Goal: Transaction & Acquisition: Book appointment/travel/reservation

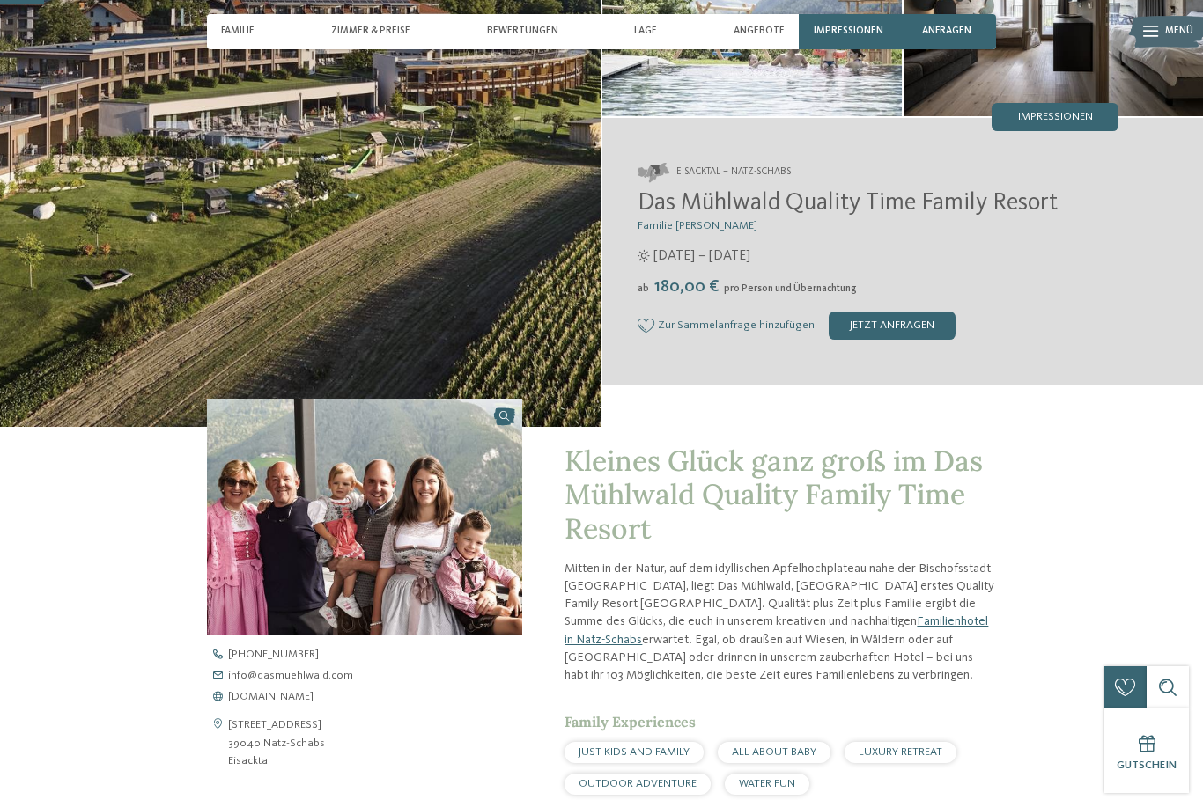
click at [958, 216] on span "Das Mühlwald Quality Time Family Resort" at bounding box center [847, 203] width 420 height 25
click at [960, 208] on span "Das Mühlwald Quality Time Family Resort" at bounding box center [847, 203] width 420 height 25
click at [817, 195] on div "Eisacktal – Natz-Schabs Das Mühlwald Quality Time Family Resort Familie Tauber …" at bounding box center [902, 251] width 600 height 247
click at [879, 340] on div "jetzt anfragen" at bounding box center [892, 326] width 127 height 28
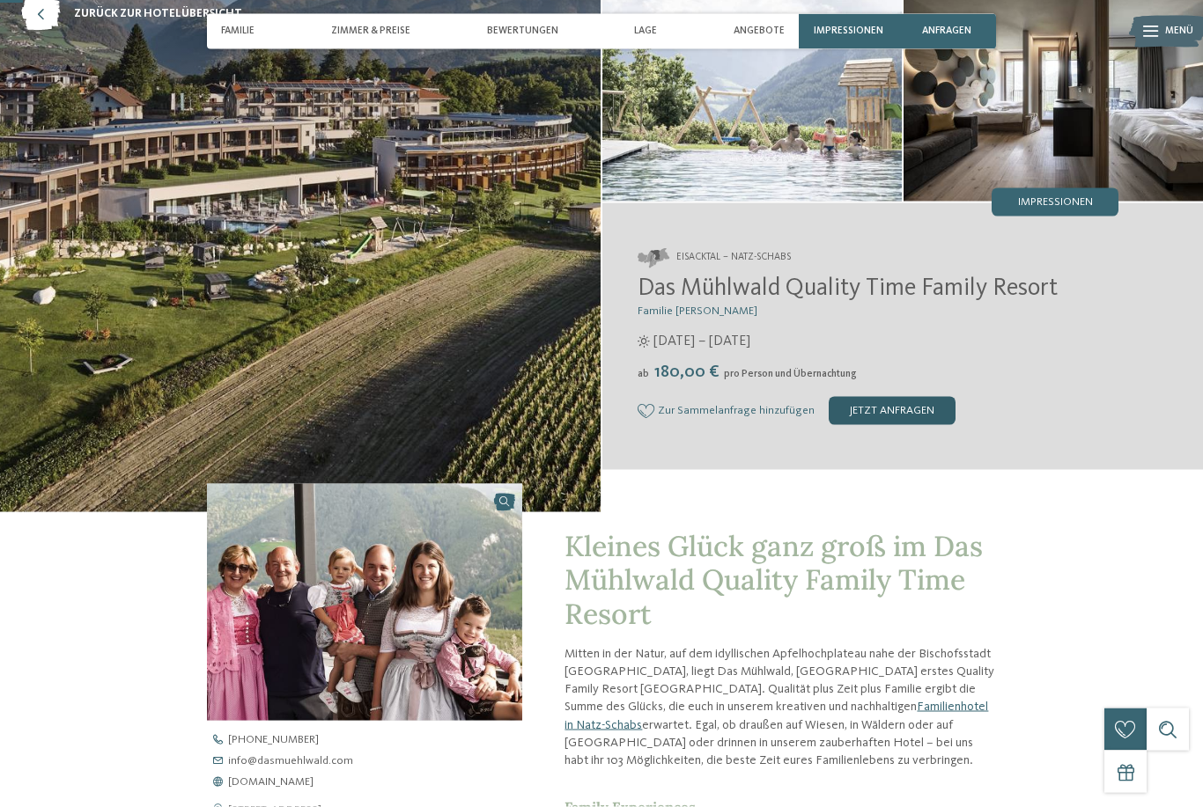
scroll to position [94, 0]
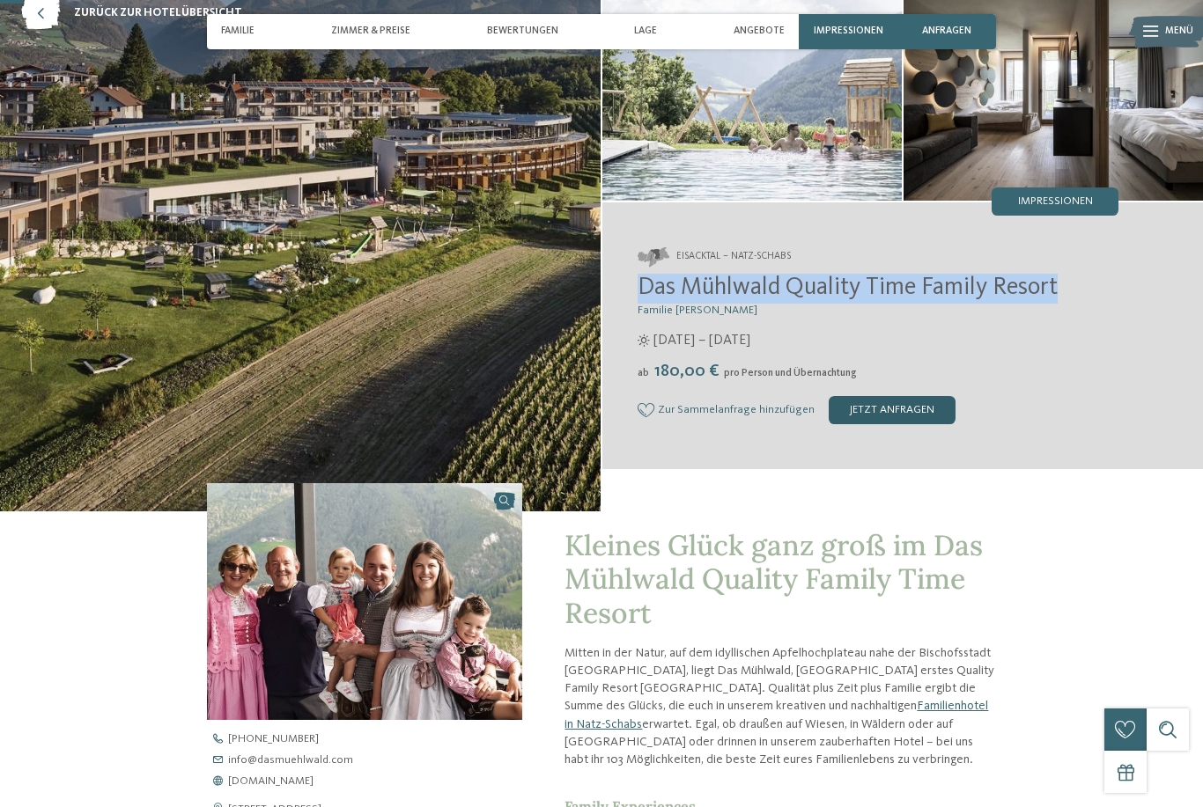
copy span "Das Mühlwald Quality Time Family Resort"
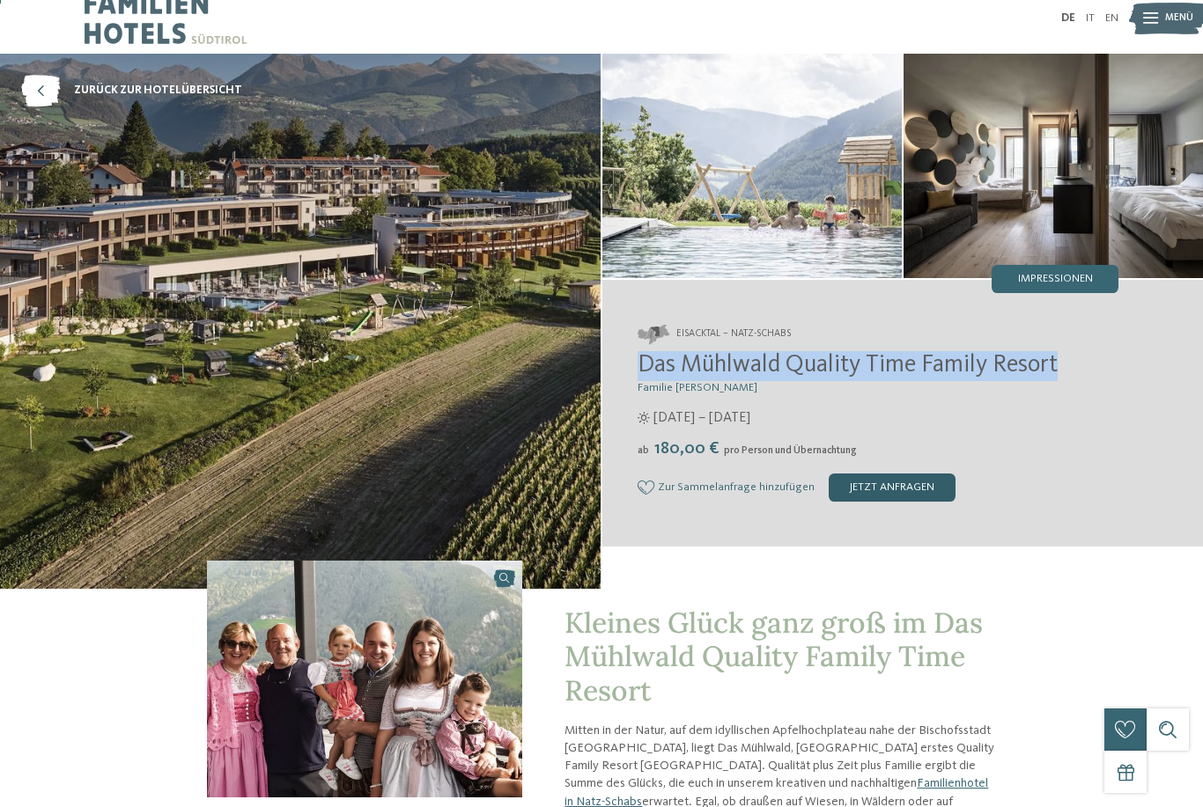
scroll to position [0, 0]
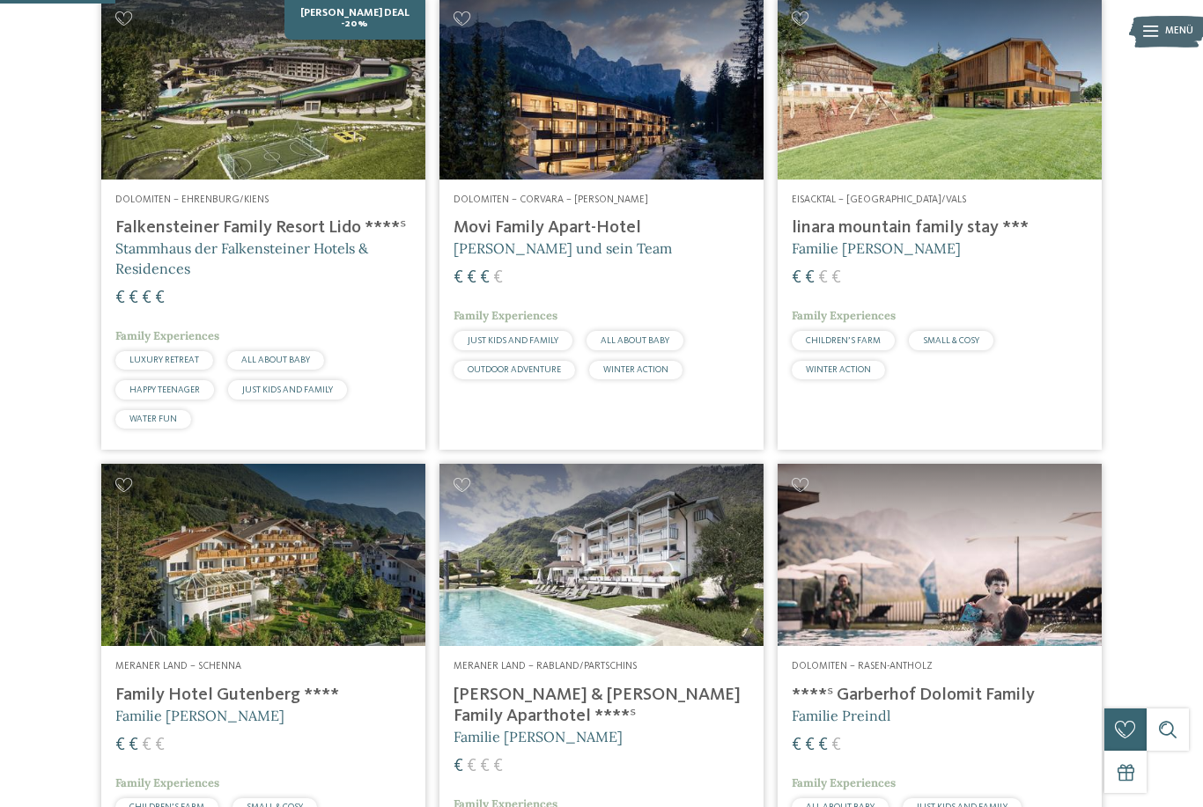
scroll to position [424, 0]
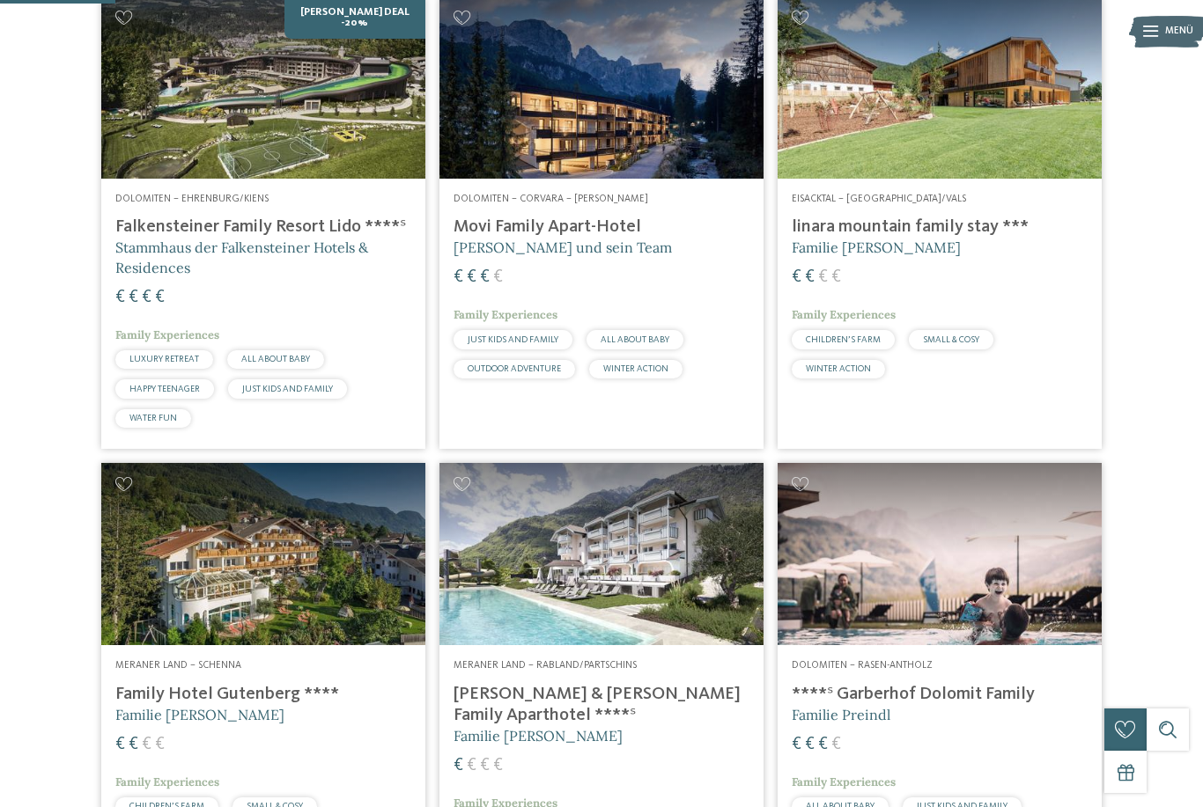
click at [708, 238] on h4 "Movi Family Apart-Hotel" at bounding box center [601, 227] width 296 height 21
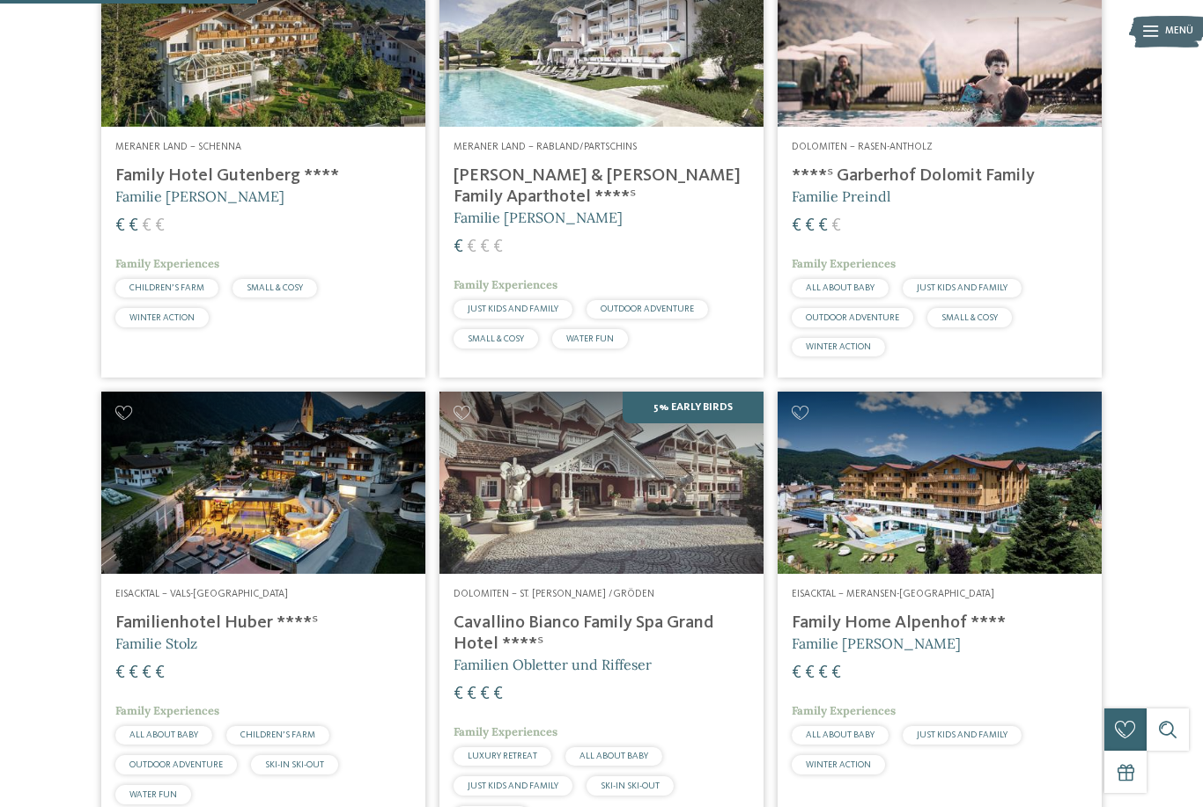
scroll to position [943, 0]
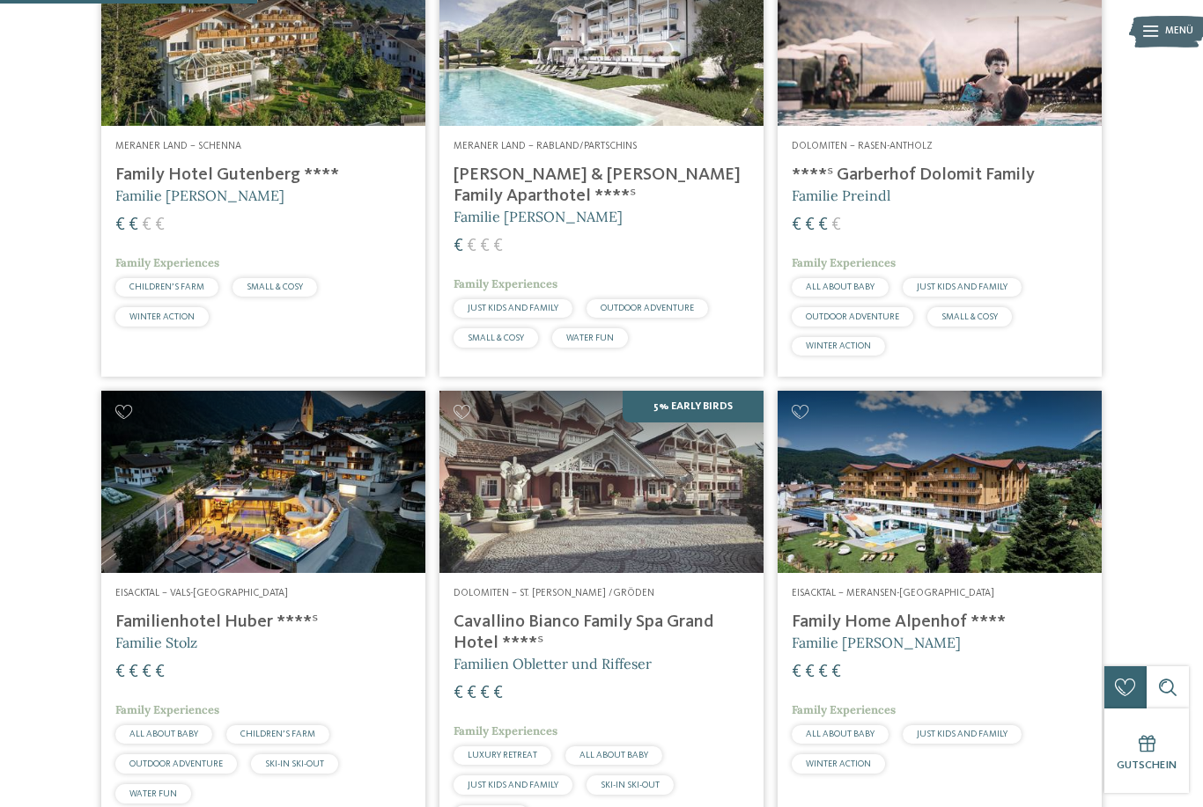
click at [959, 633] on h4 "Family Home Alpenhof ****" at bounding box center [940, 622] width 296 height 21
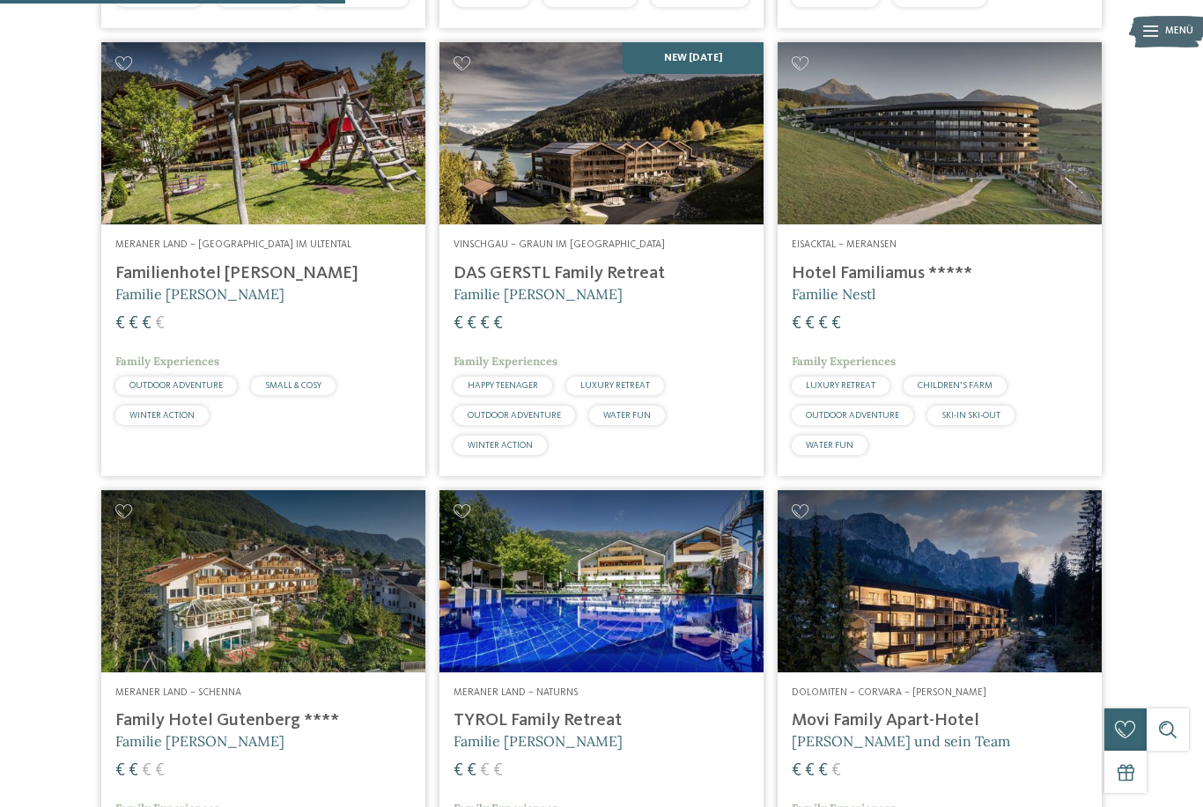
scroll to position [1265, 0]
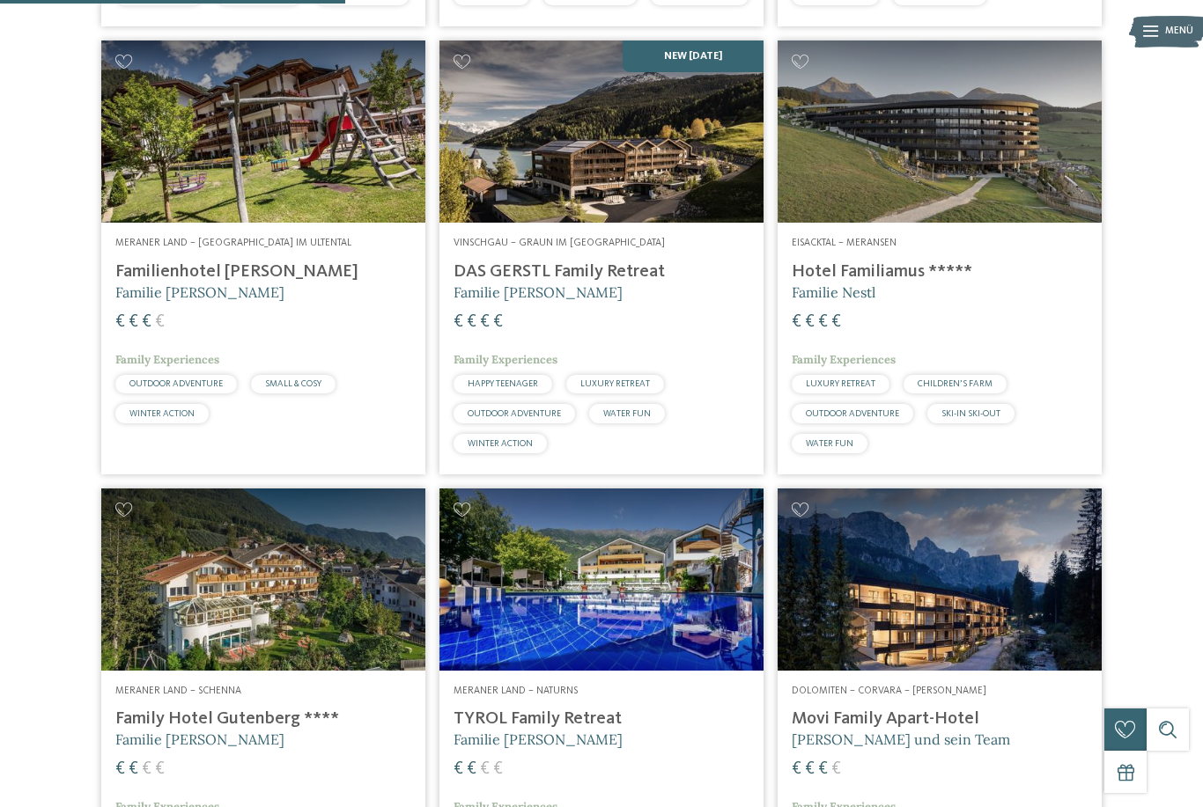
click at [633, 283] on h4 "DAS GERSTL Family Retreat" at bounding box center [601, 272] width 296 height 21
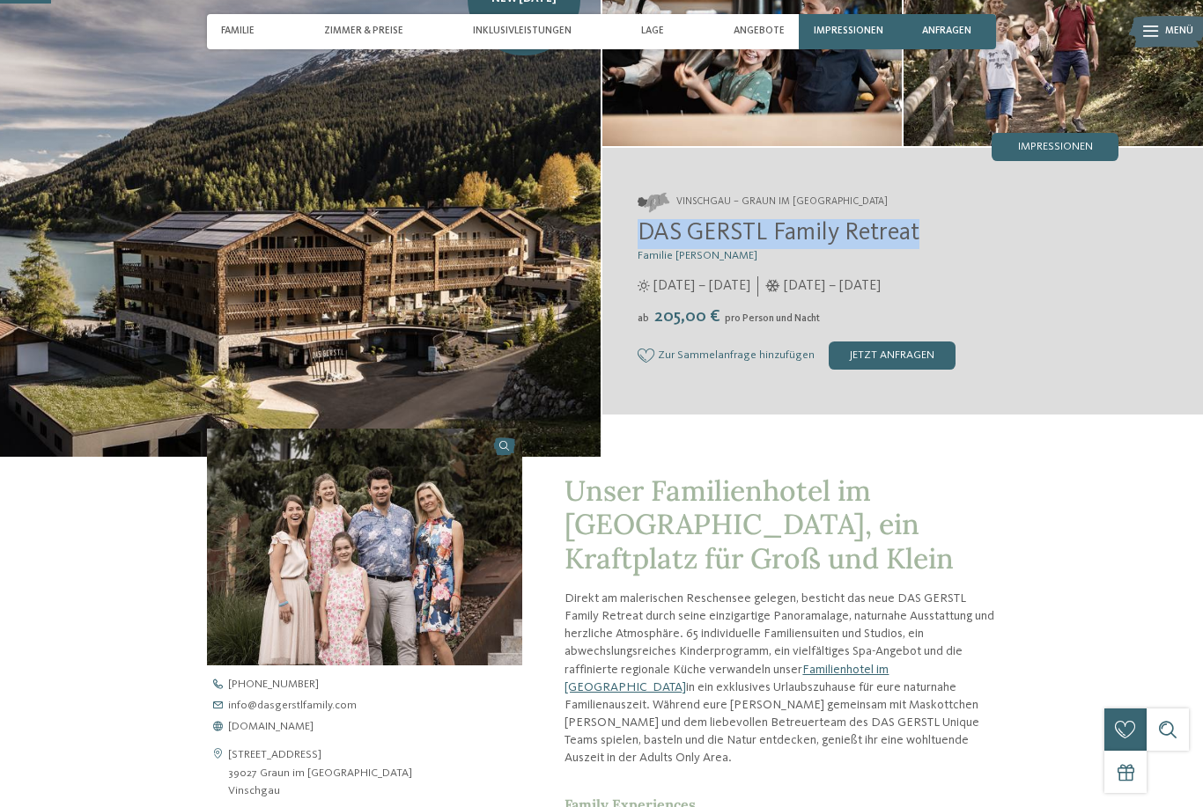
scroll to position [205, 0]
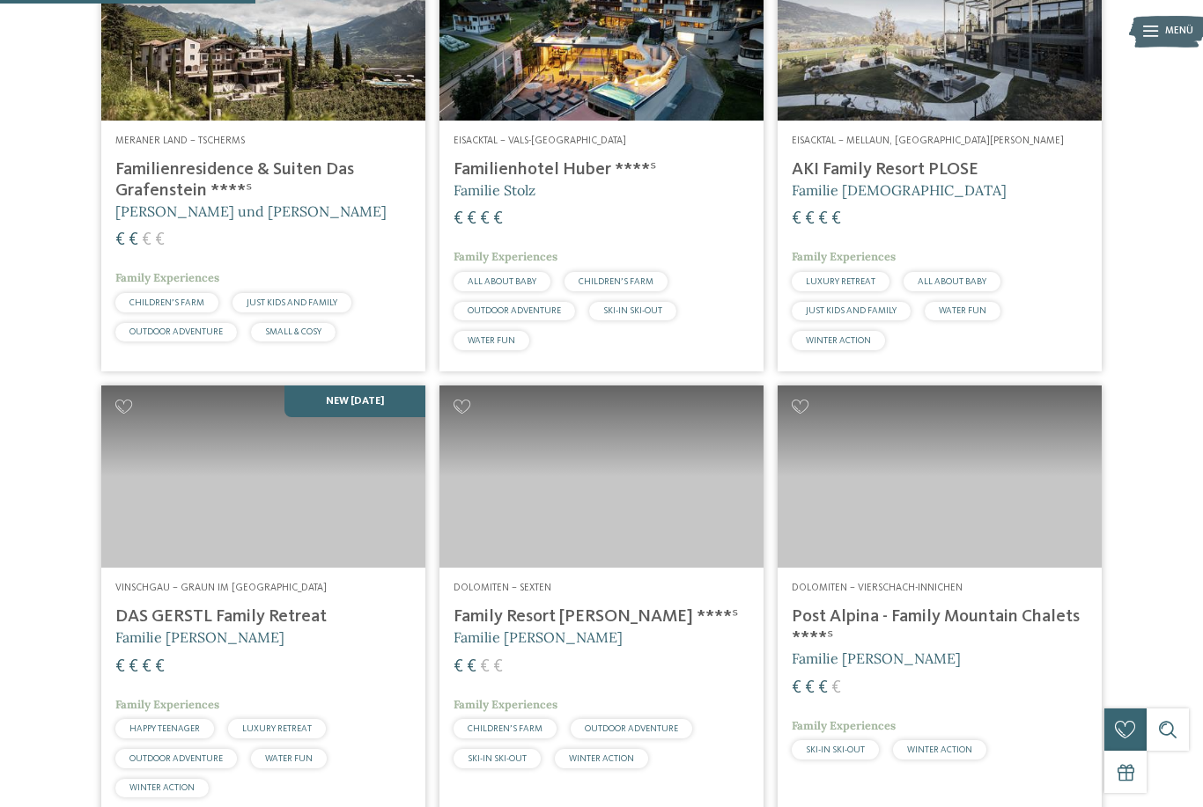
scroll to position [930, 0]
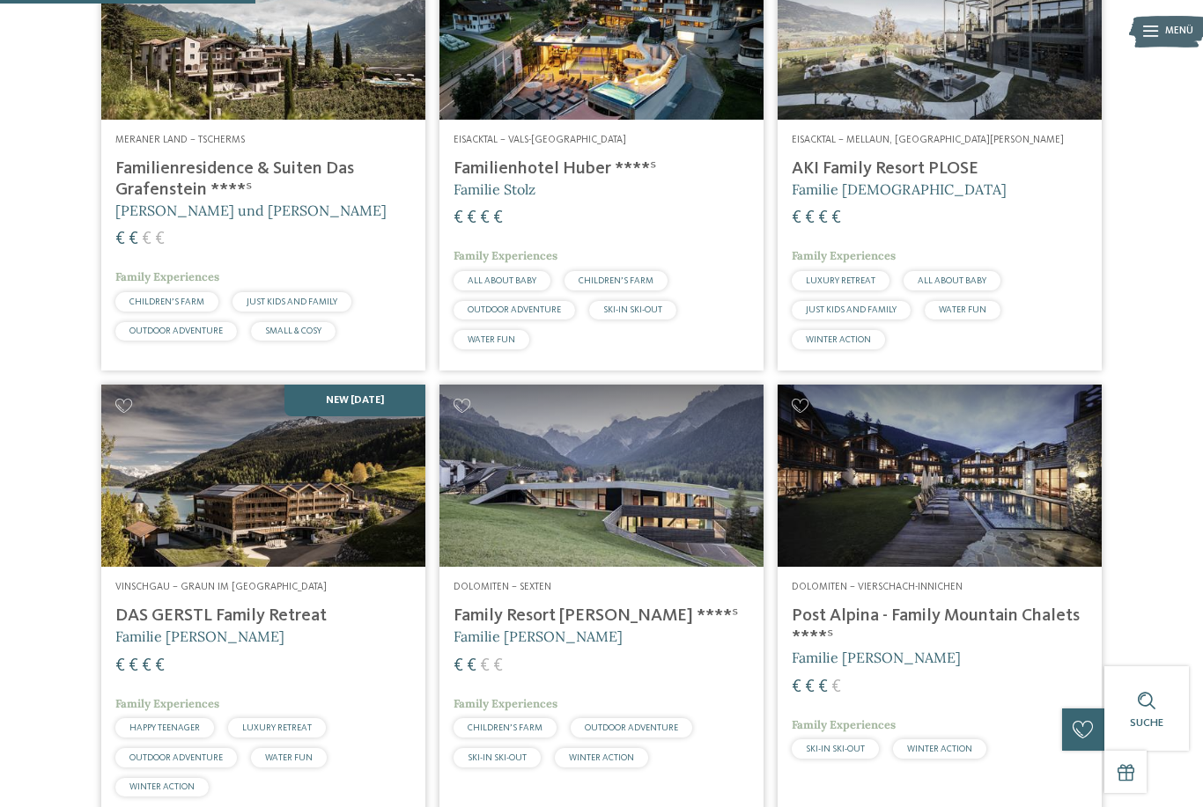
click at [330, 120] on img at bounding box center [263, 28] width 324 height 182
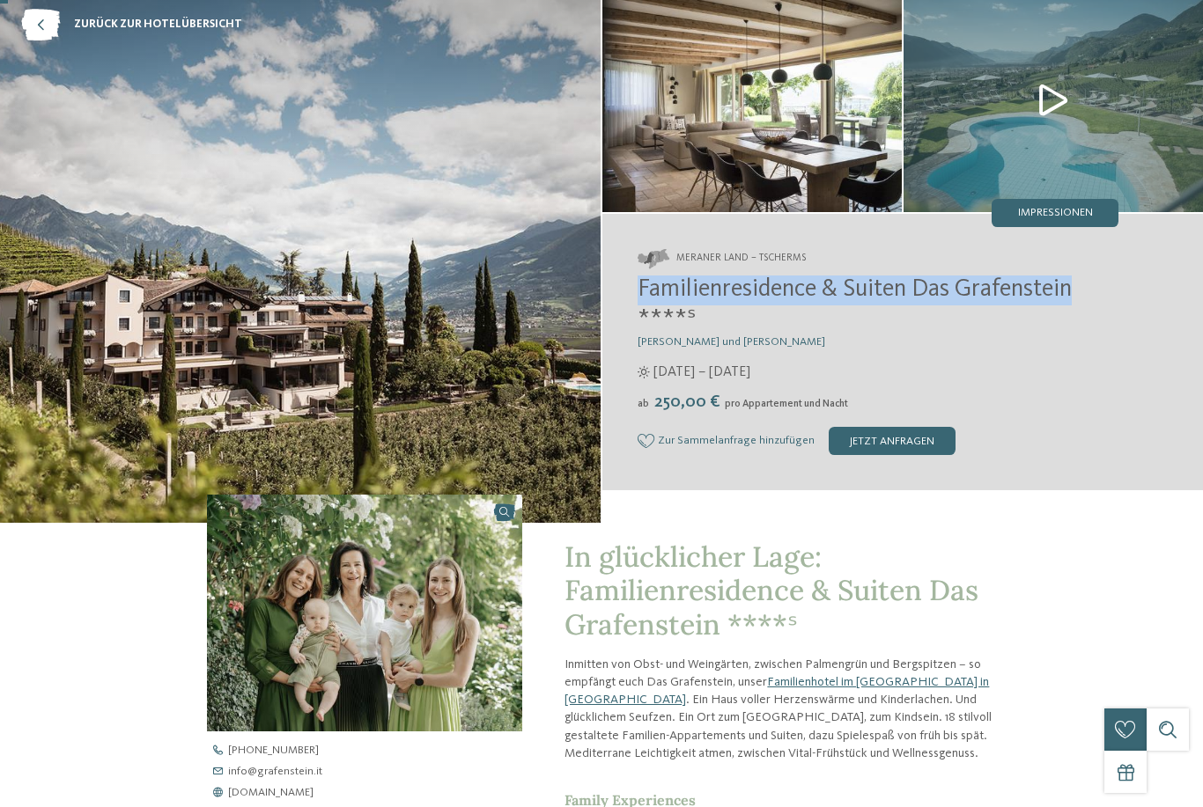
scroll to position [87, 0]
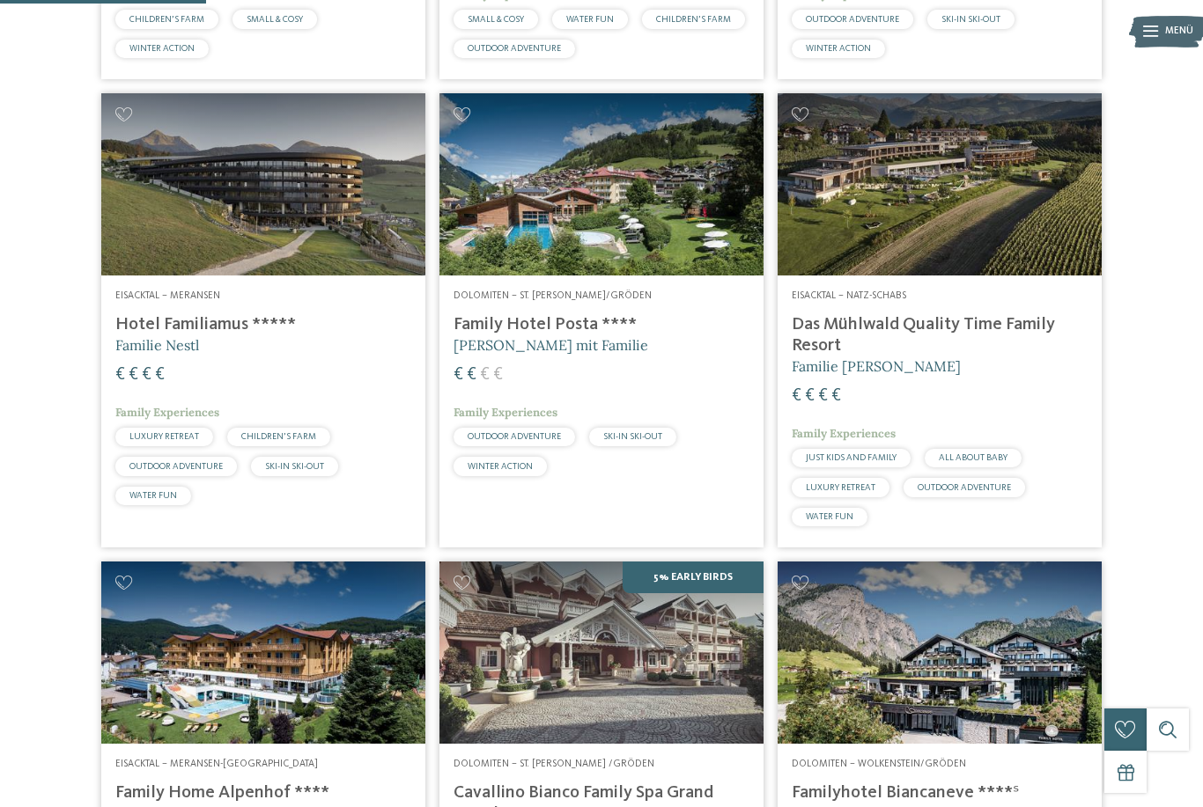
scroll to position [746, 0]
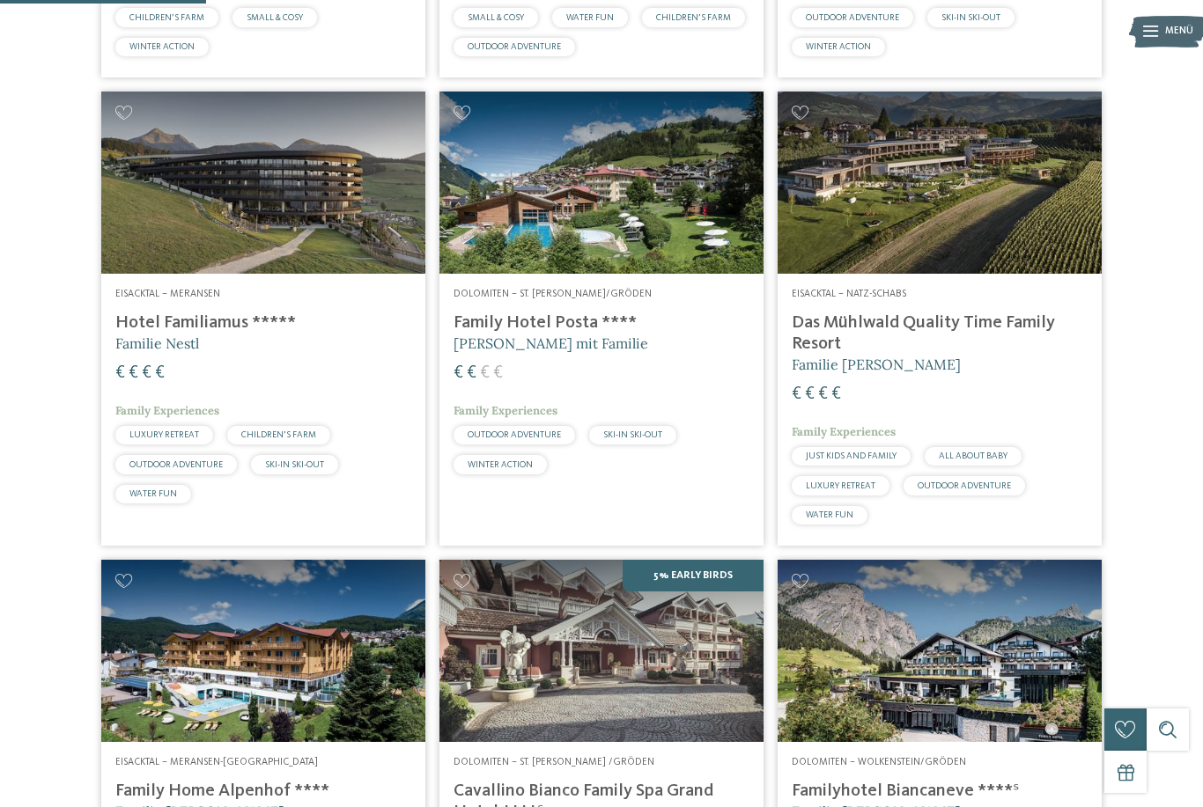
click at [167, 274] on img at bounding box center [263, 183] width 324 height 182
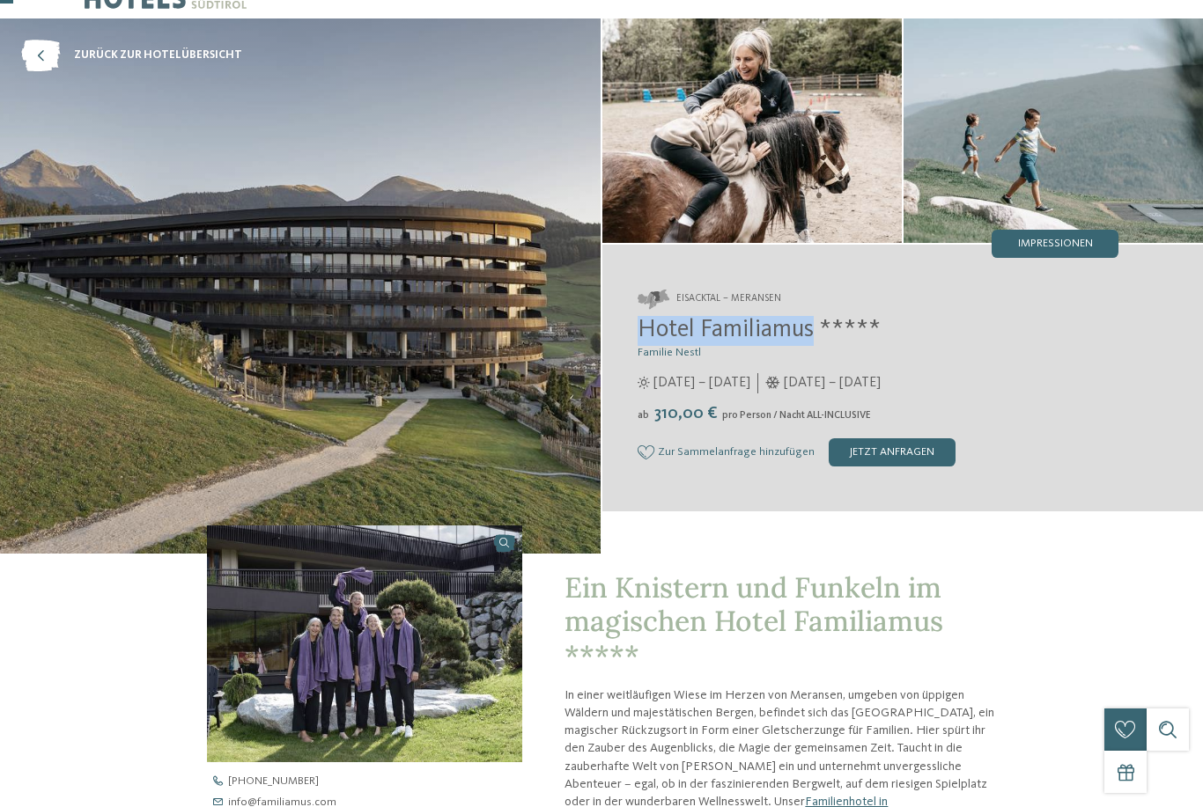
scroll to position [56, 0]
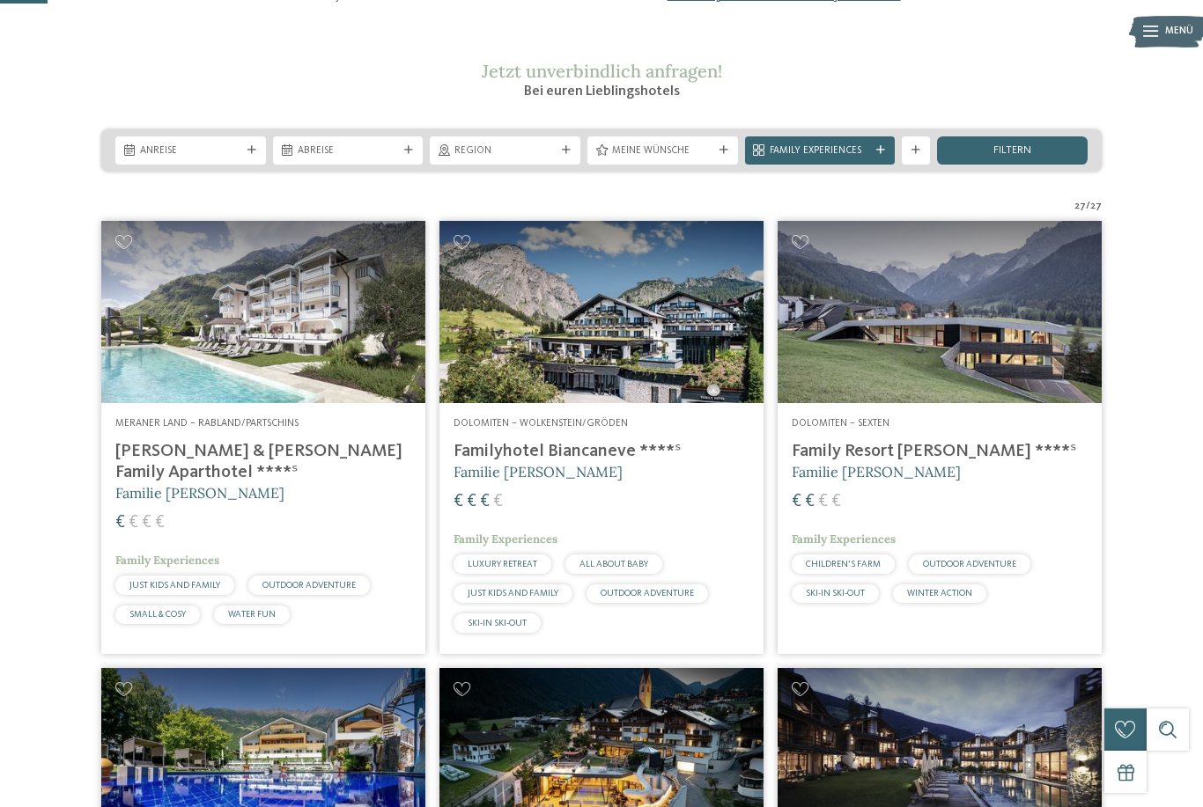
scroll to position [168, 0]
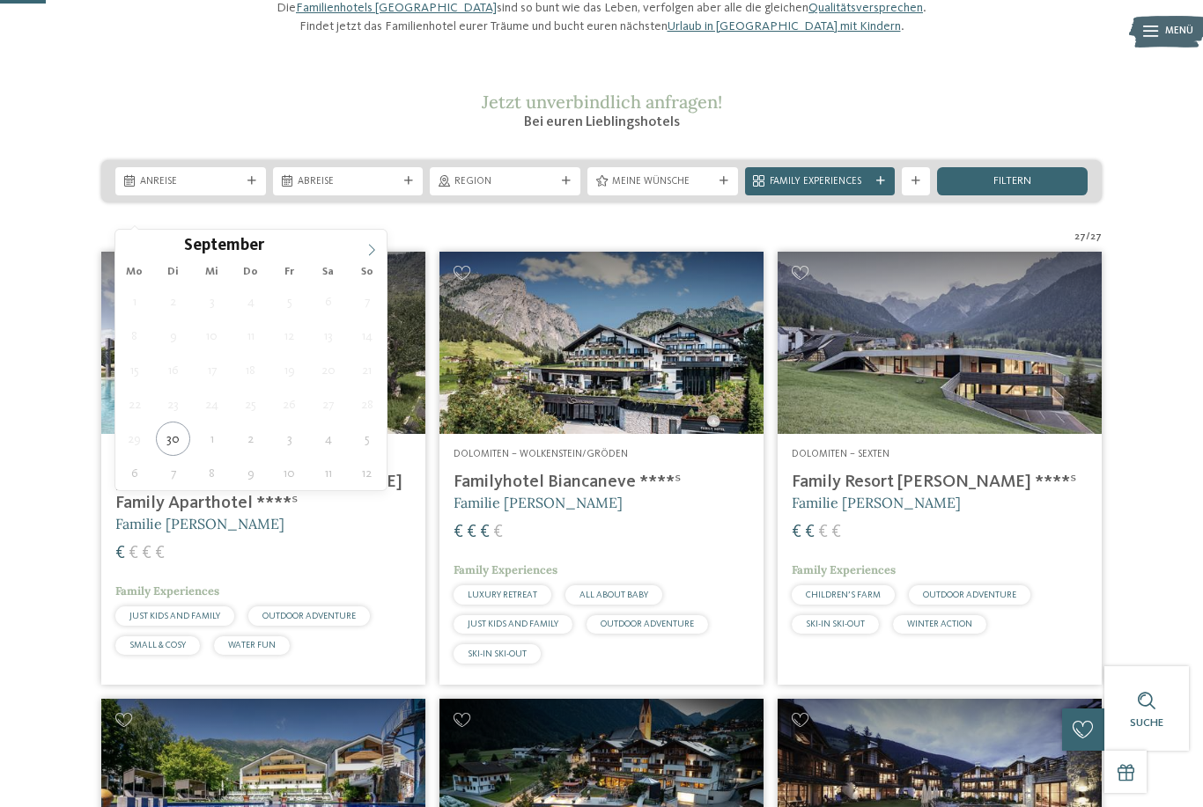
click at [374, 247] on icon at bounding box center [371, 250] width 12 height 12
click at [369, 243] on span at bounding box center [372, 245] width 30 height 30
click at [368, 243] on span at bounding box center [372, 245] width 30 height 30
click at [372, 239] on span at bounding box center [372, 245] width 30 height 30
type input "****"
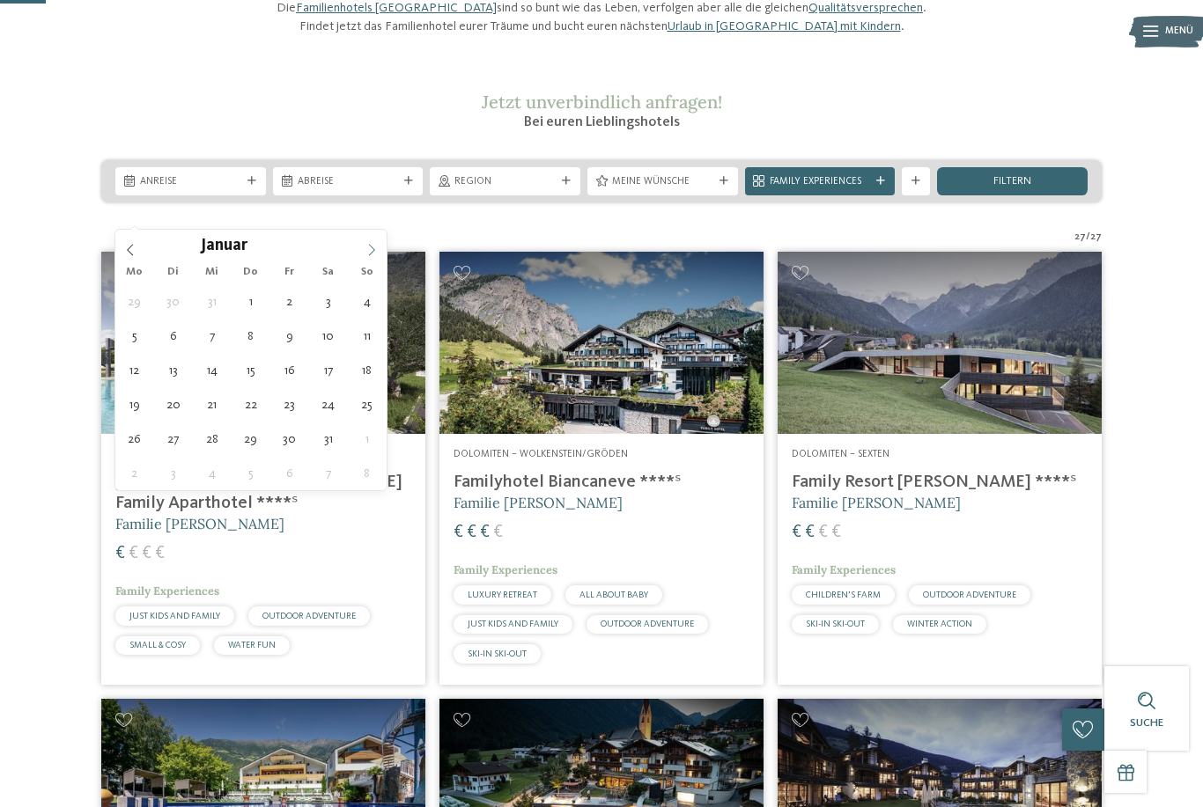
click at [369, 241] on span at bounding box center [372, 245] width 30 height 30
click at [372, 240] on span at bounding box center [372, 245] width 30 height 30
click at [374, 241] on span at bounding box center [372, 245] width 30 height 30
click at [371, 243] on span at bounding box center [372, 245] width 30 height 30
click at [370, 245] on icon at bounding box center [371, 250] width 12 height 12
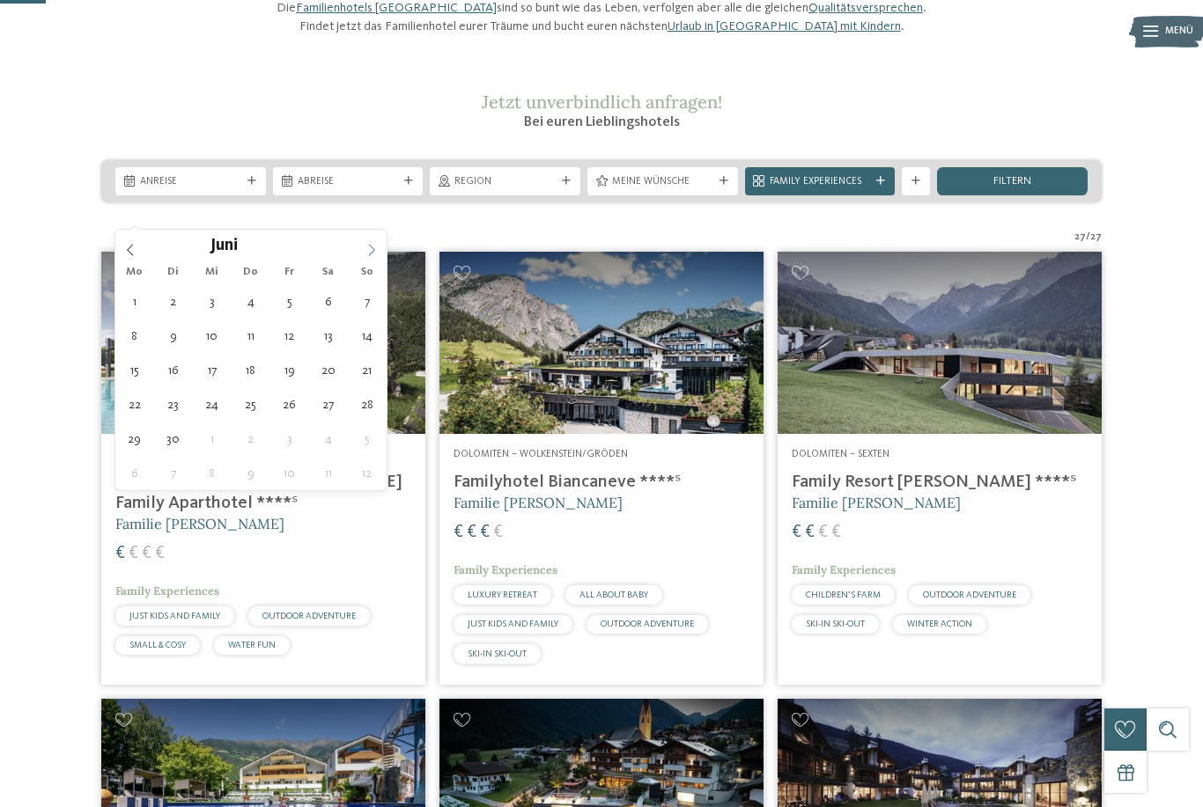
click at [371, 240] on span at bounding box center [372, 245] width 30 height 30
click at [375, 239] on span at bounding box center [372, 245] width 30 height 30
type div "03.08.2026"
type input "****"
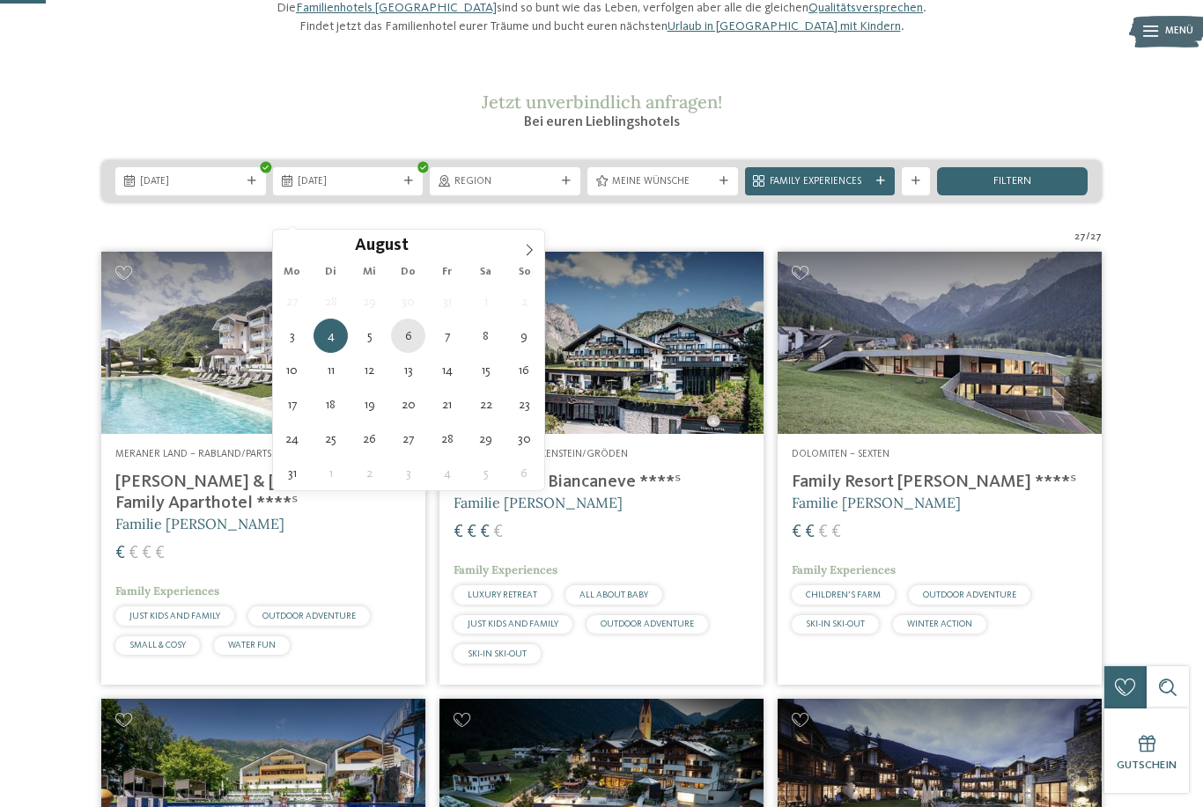
type div "06.08.2026"
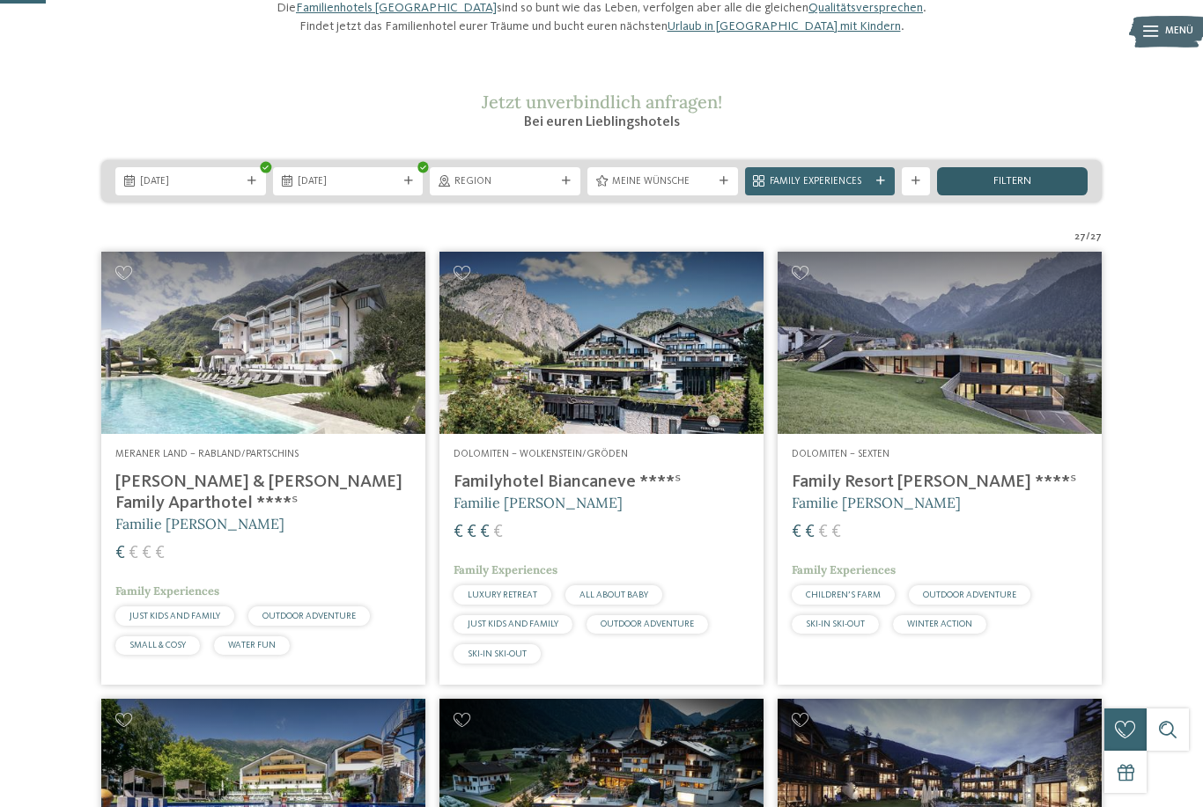
click at [1027, 188] on span "filtern" at bounding box center [1012, 181] width 38 height 11
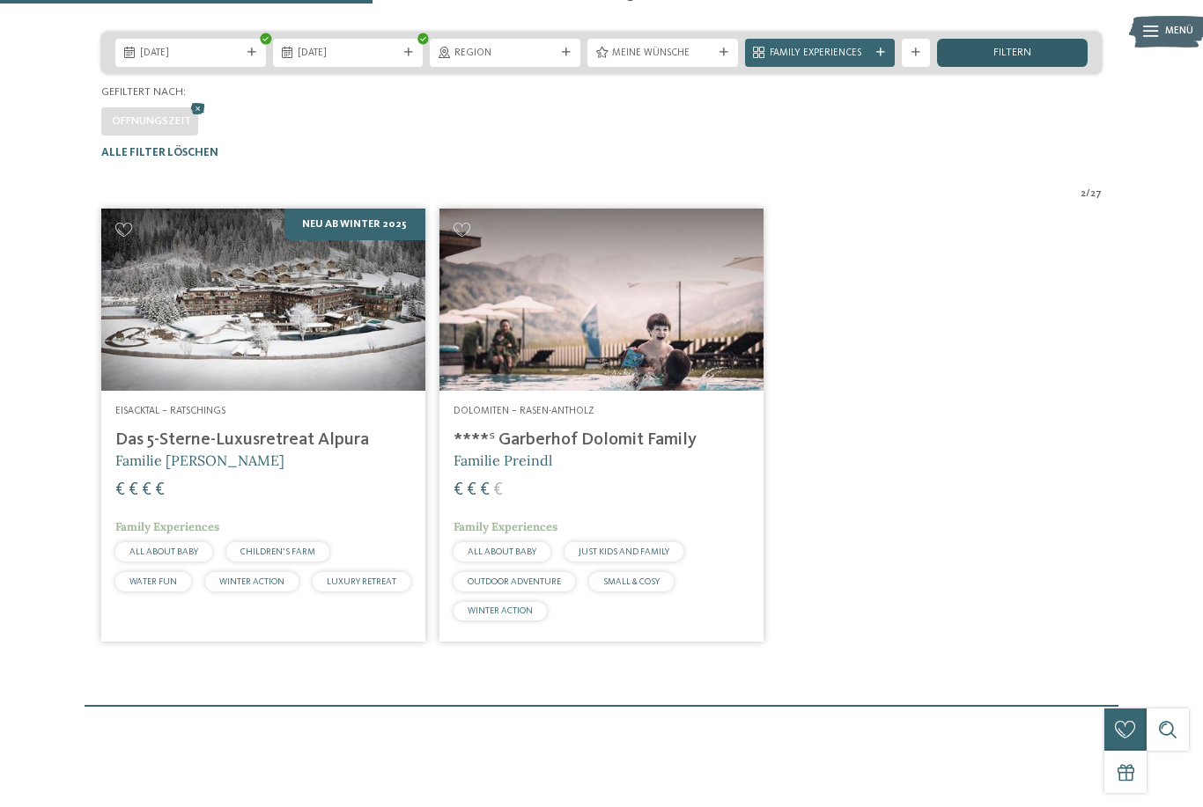
scroll to position [292, 0]
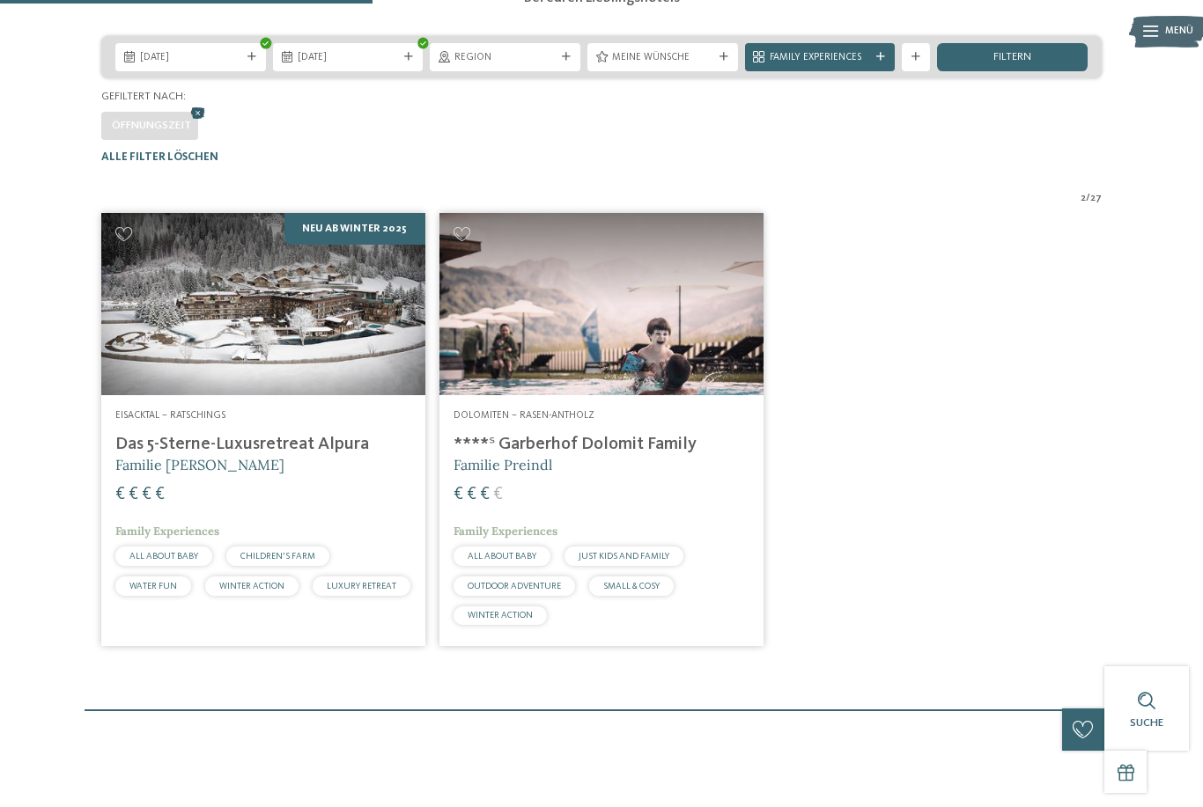
click at [190, 122] on icon at bounding box center [198, 113] width 21 height 18
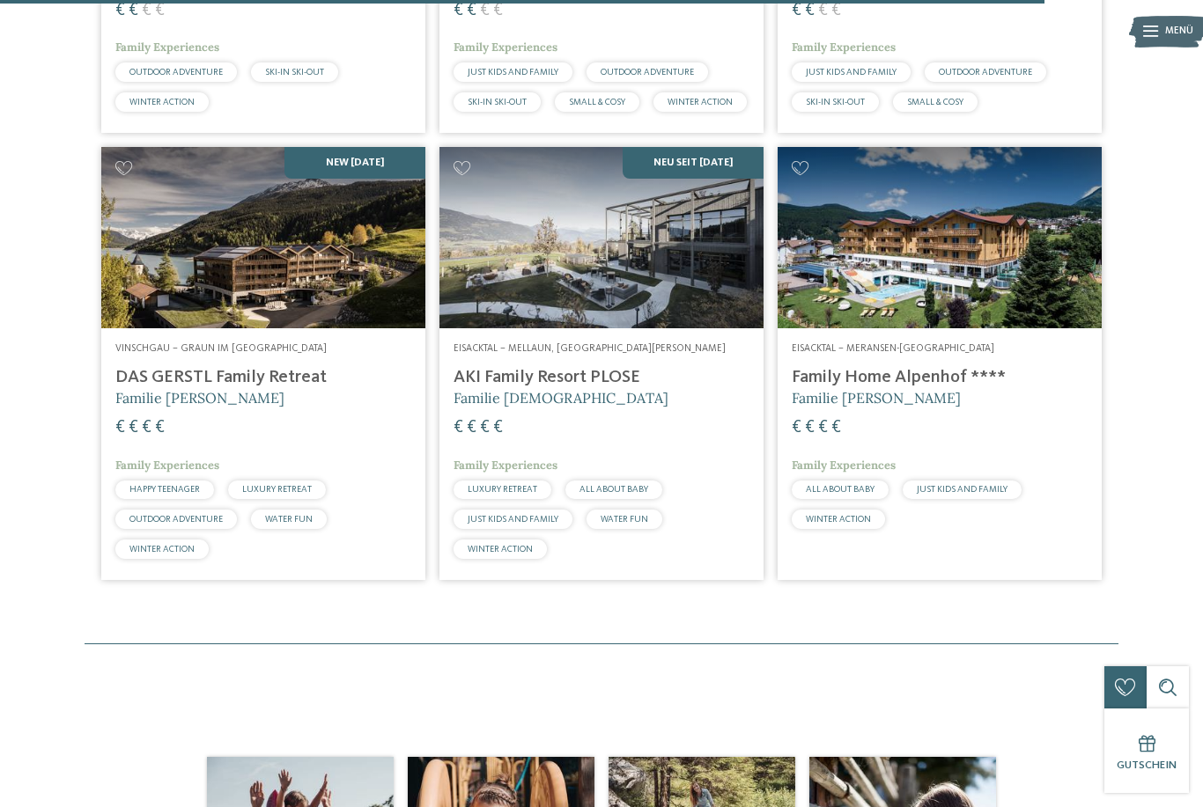
scroll to position [3851, 0]
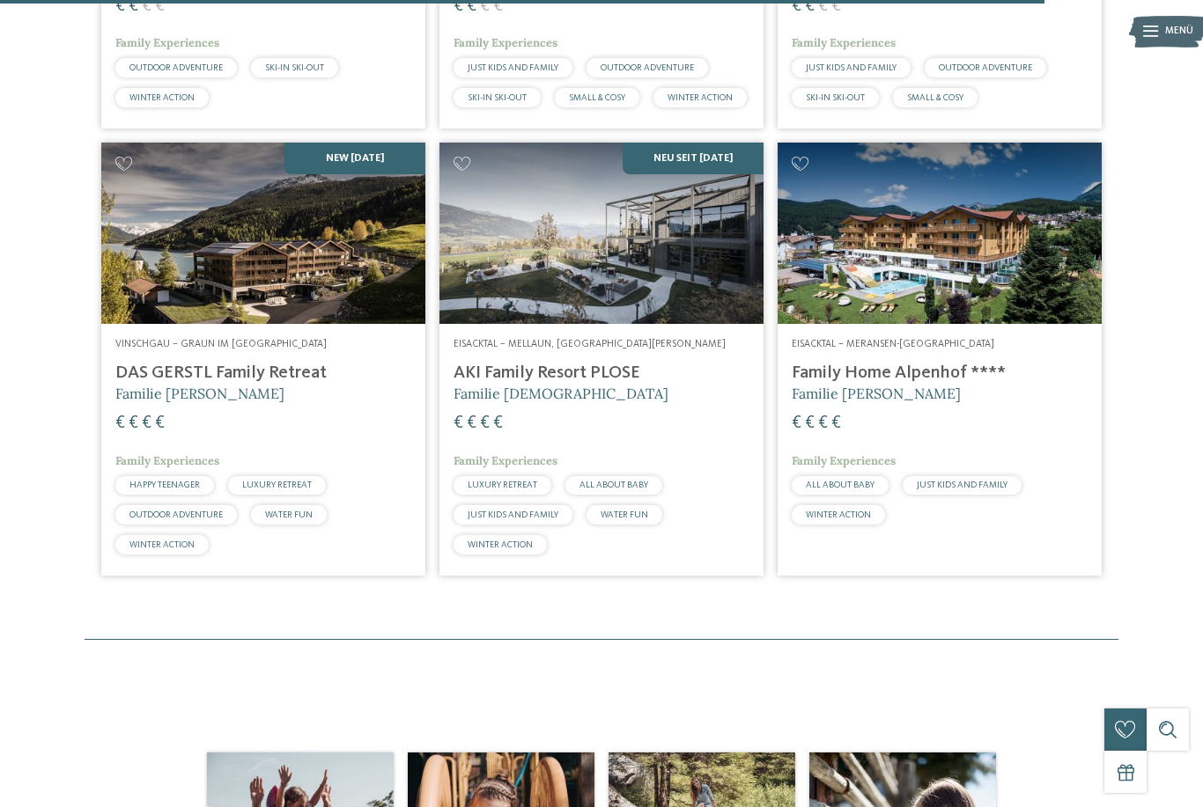
click at [128, 384] on h4 "DAS GERSTL Family Retreat" at bounding box center [263, 373] width 296 height 21
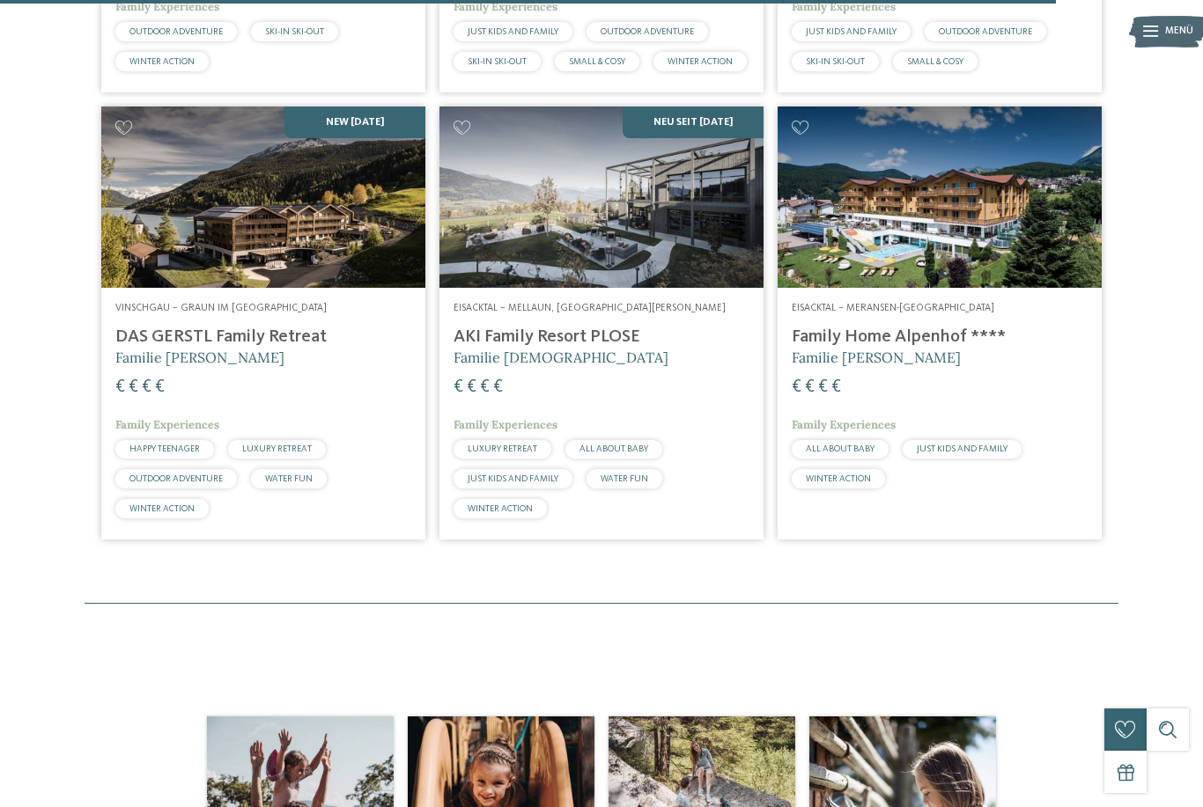
scroll to position [3886, 0]
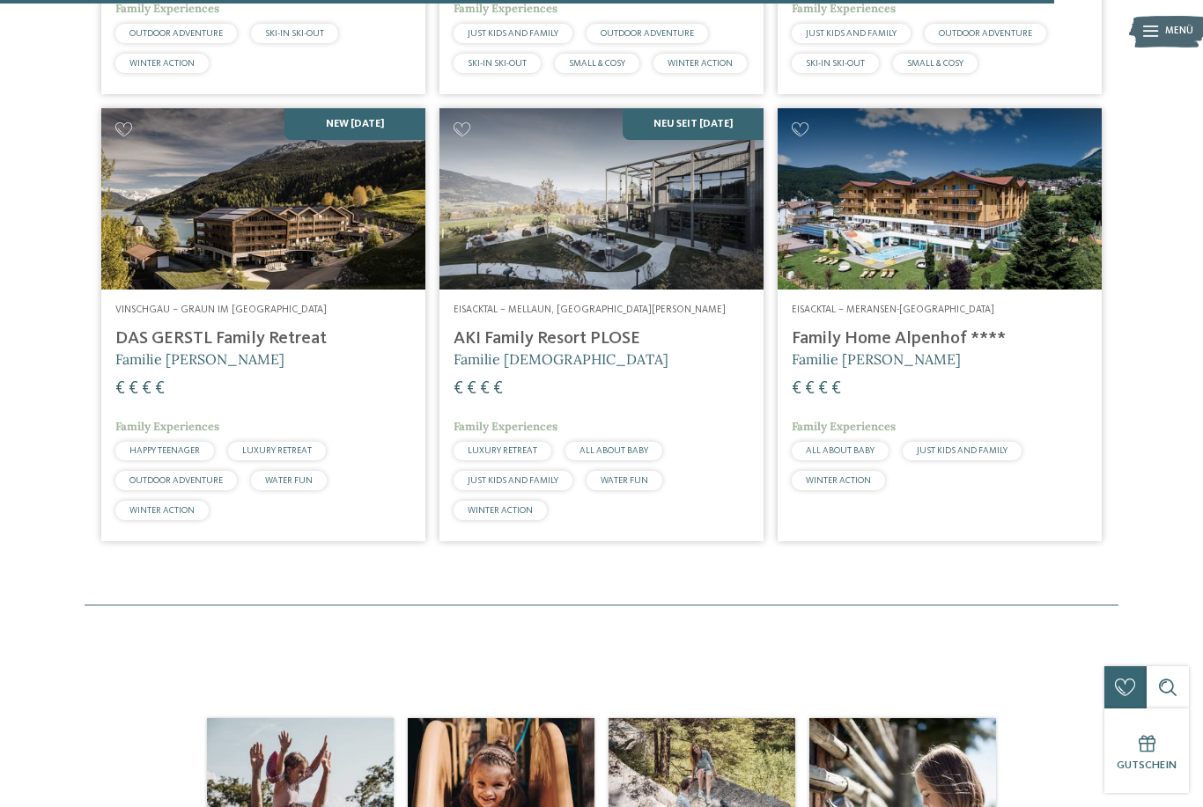
click at [471, 267] on img at bounding box center [601, 199] width 324 height 182
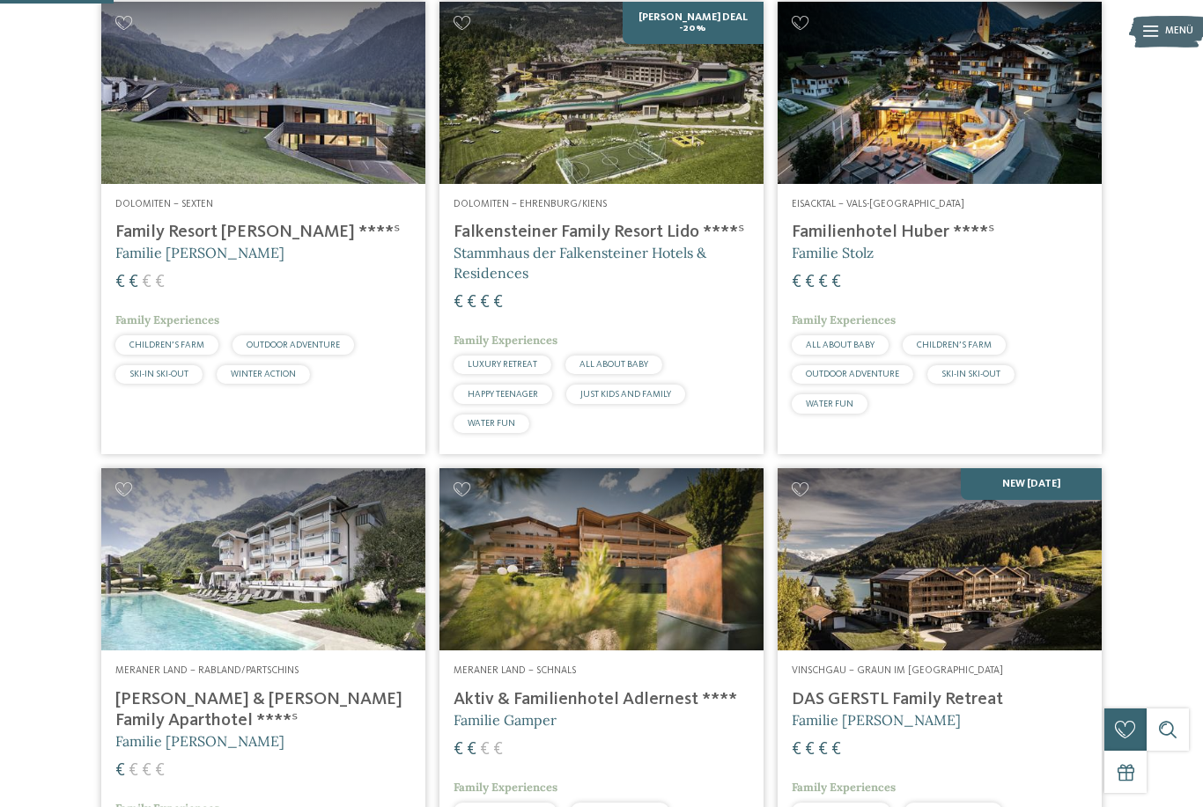
scroll to position [413, 0]
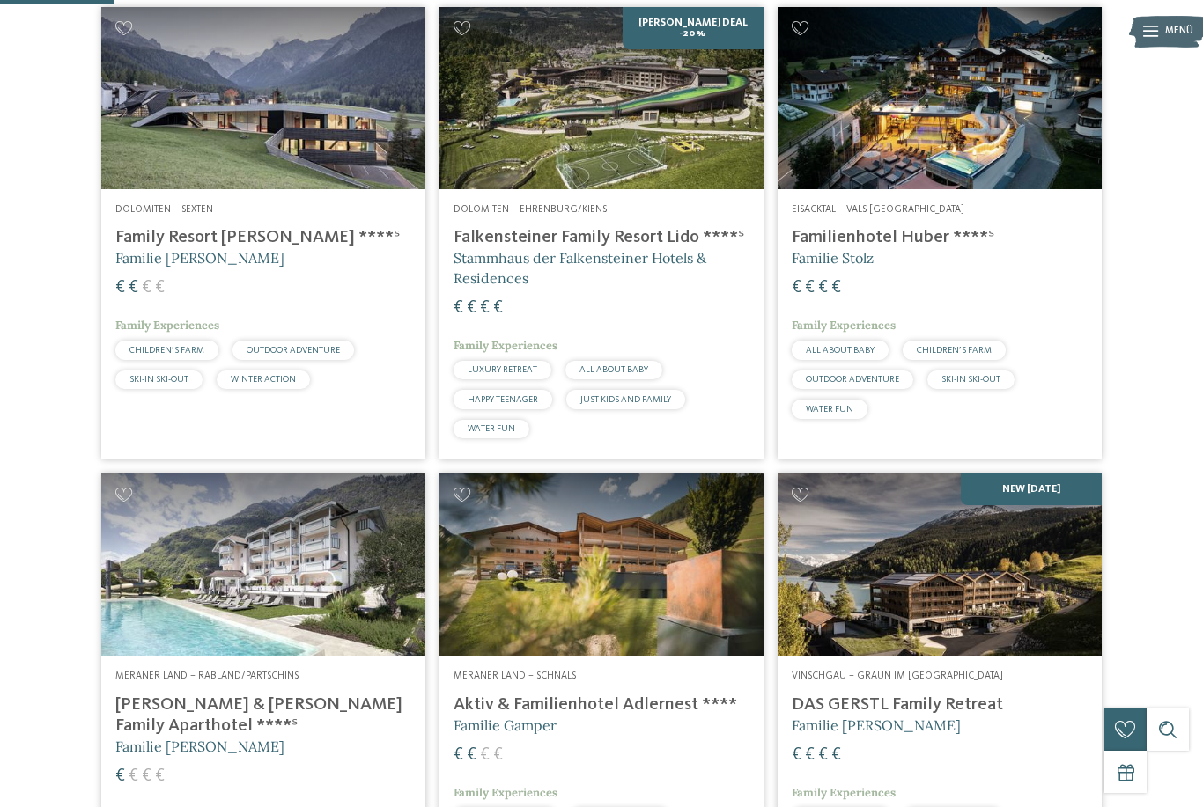
click at [932, 248] on h4 "Familienhotel Huber ****ˢ" at bounding box center [940, 237] width 296 height 21
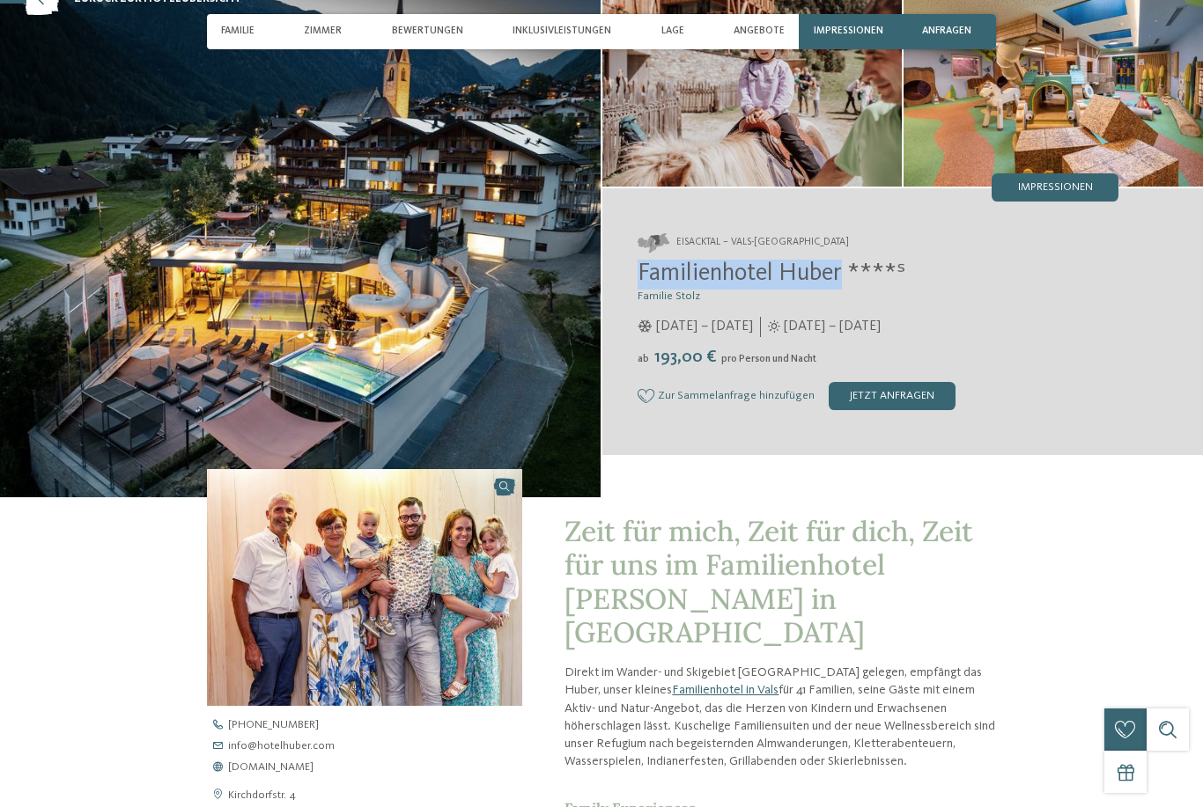
scroll to position [113, 0]
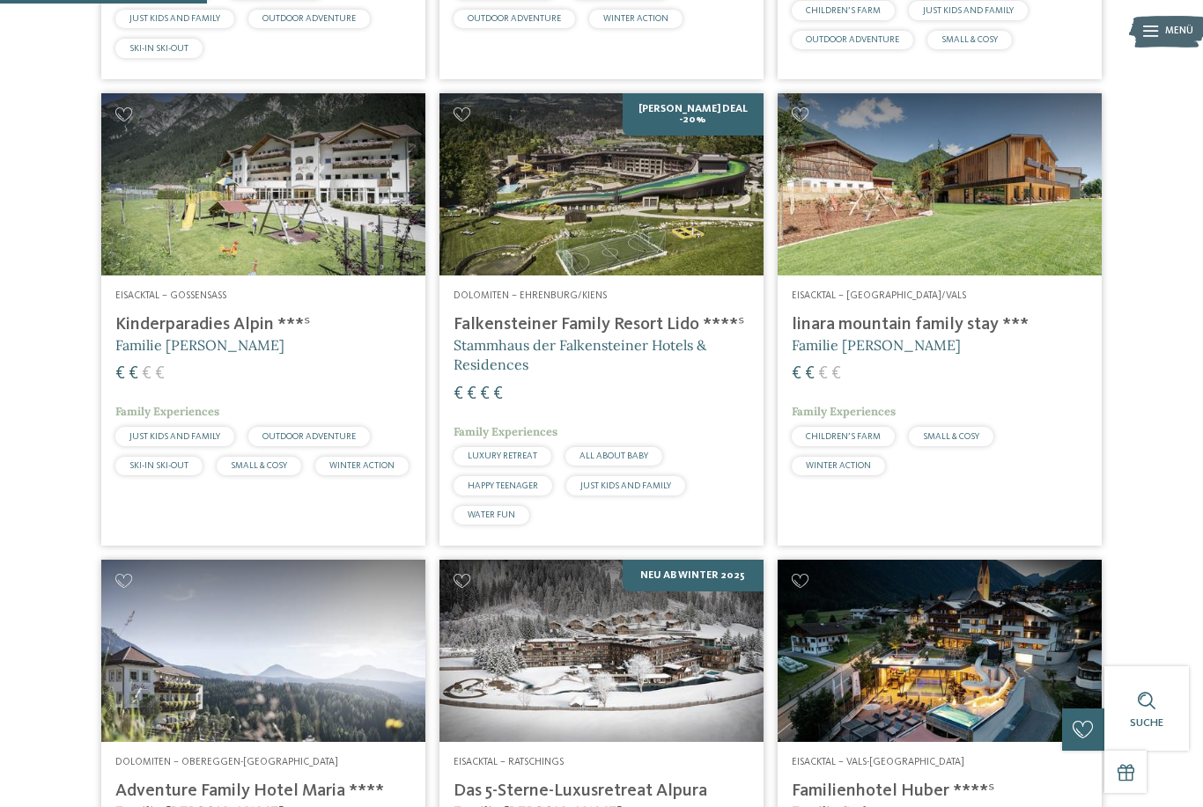
scroll to position [787, 0]
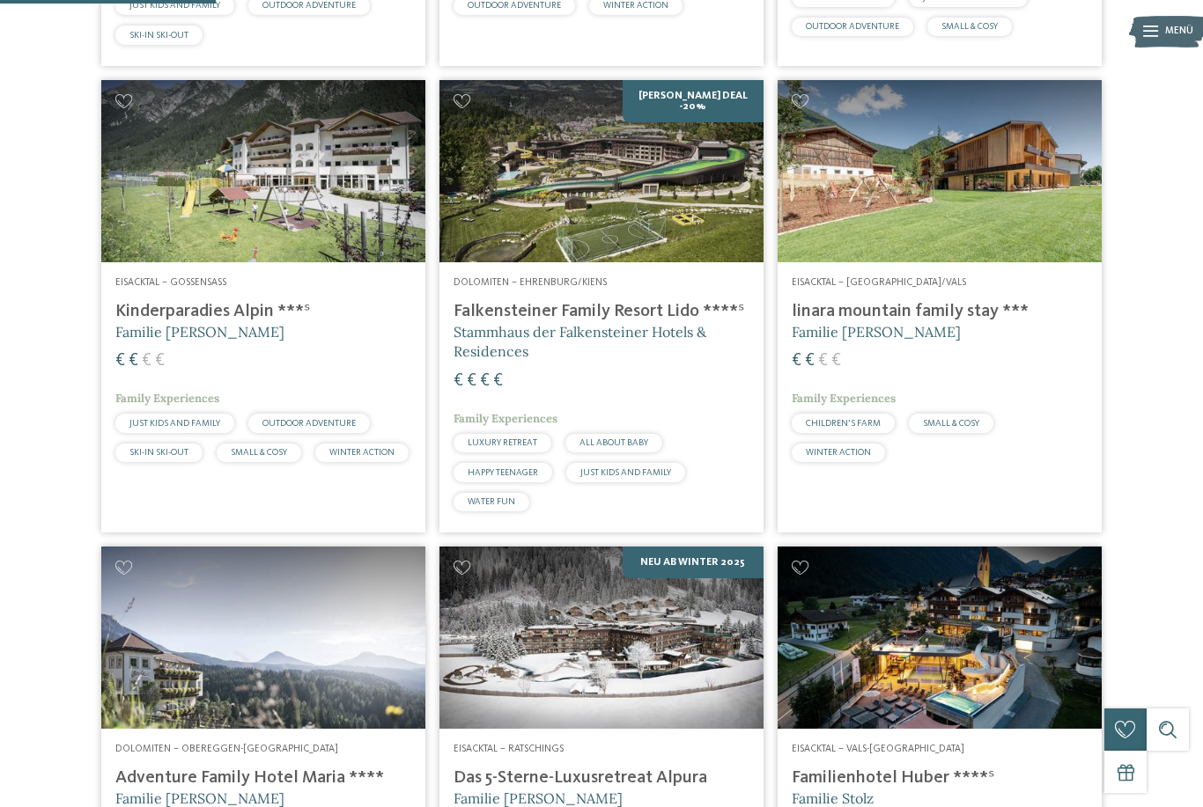
click at [831, 322] on h4 "linara mountain family stay ***" at bounding box center [940, 311] width 296 height 21
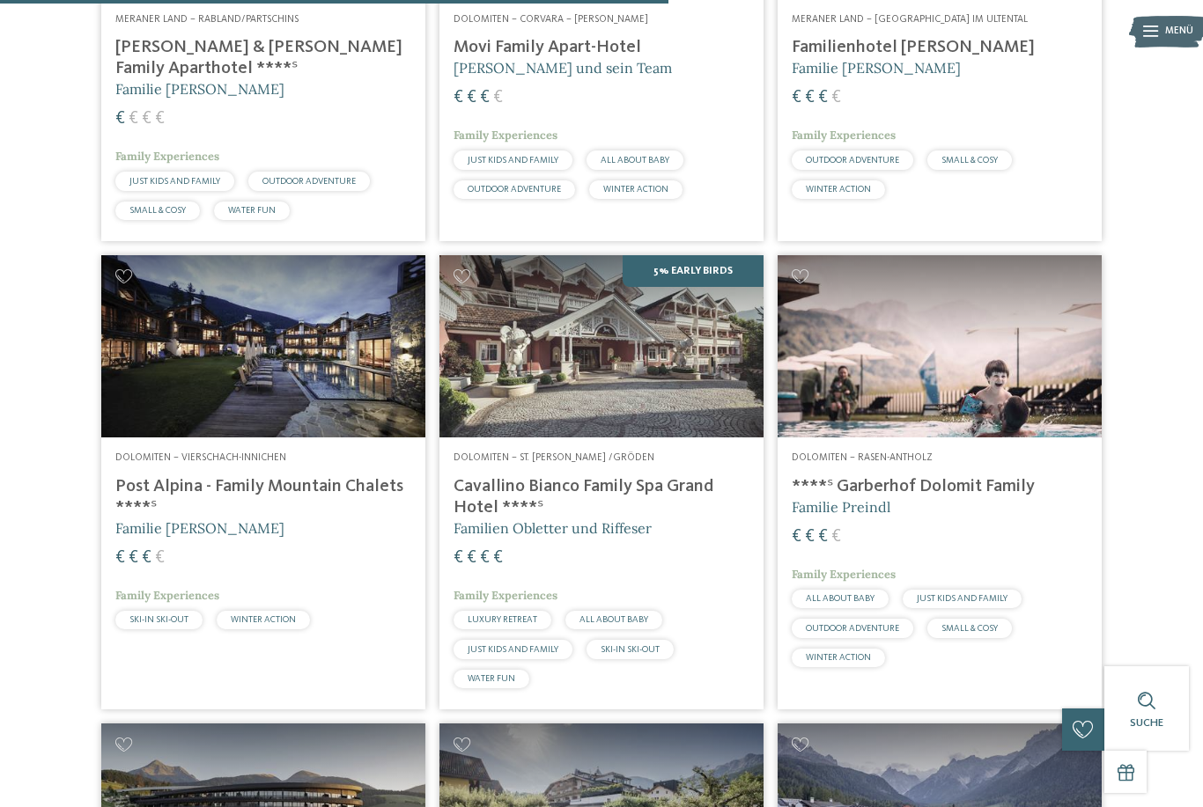
scroll to position [2435, 0]
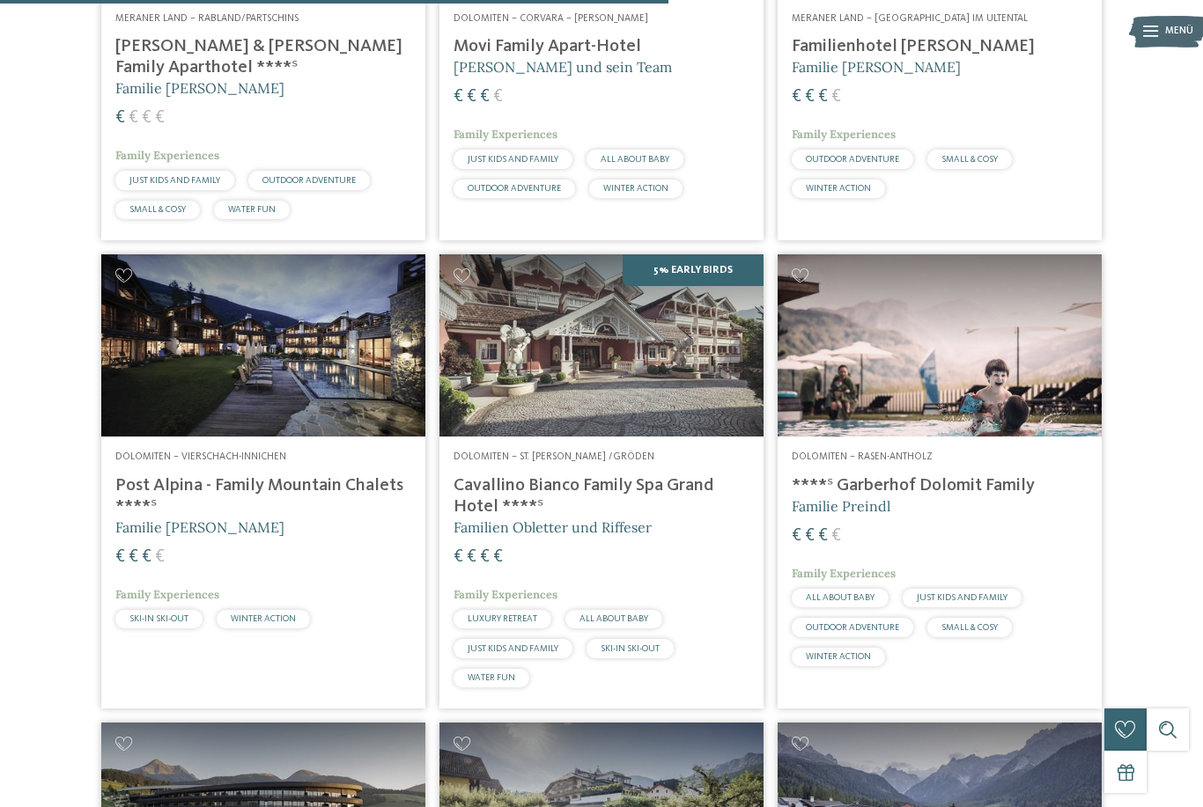
click at [138, 486] on h4 "Post Alpina - Family Mountain Chalets ****ˢ" at bounding box center [263, 496] width 296 height 42
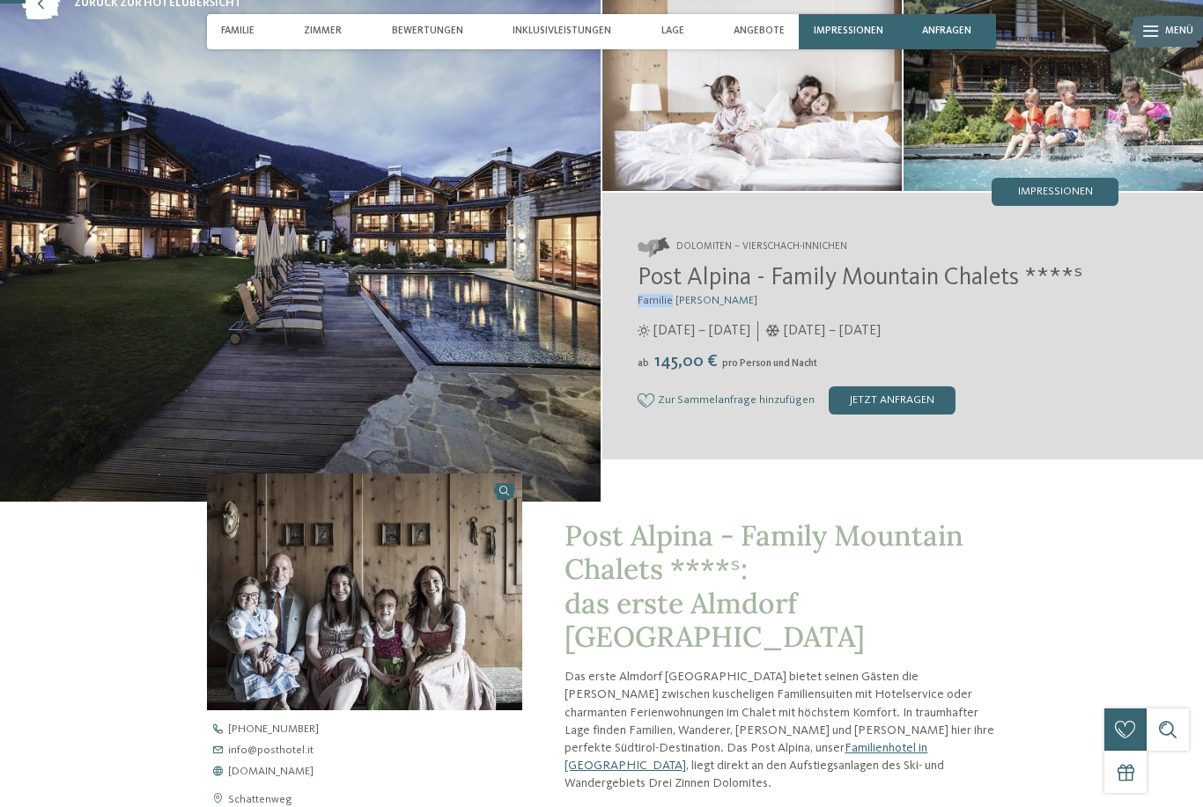
click at [1078, 307] on h3 "Familie [PERSON_NAME]" at bounding box center [877, 300] width 481 height 13
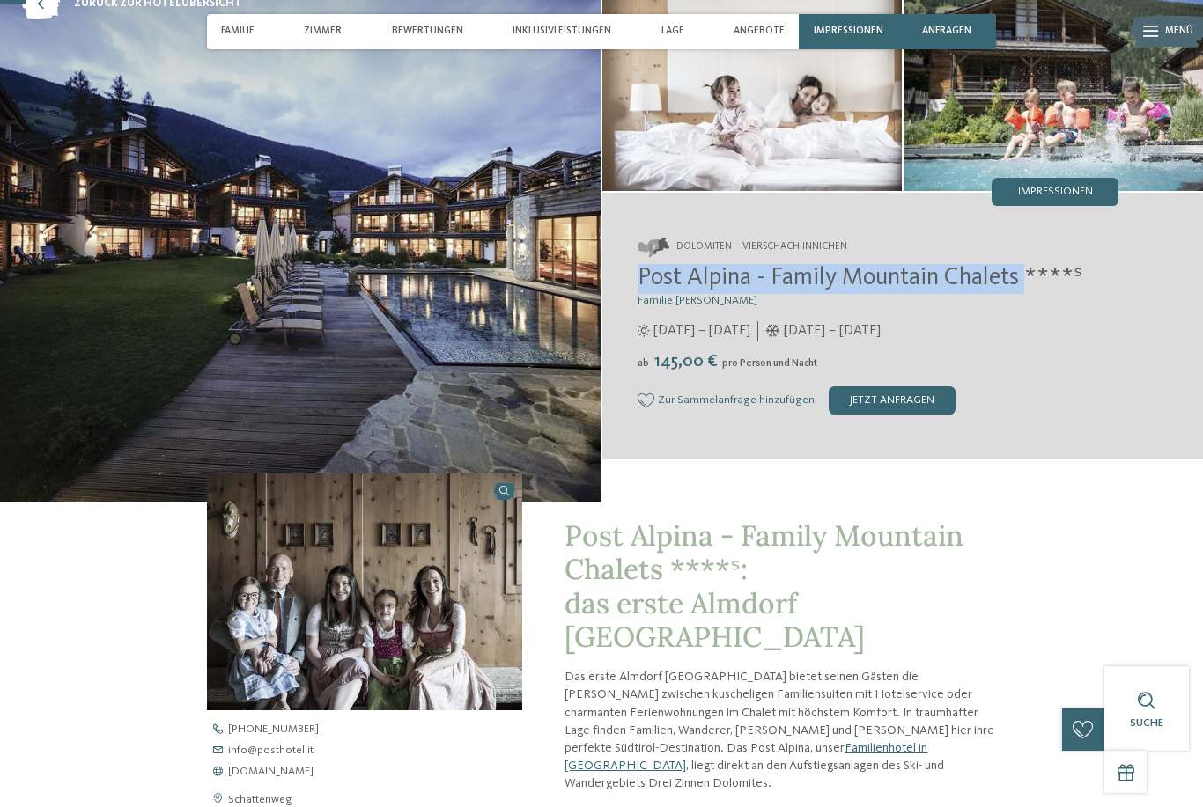
copy span "Post Alpina - Family Mountain Chalets"
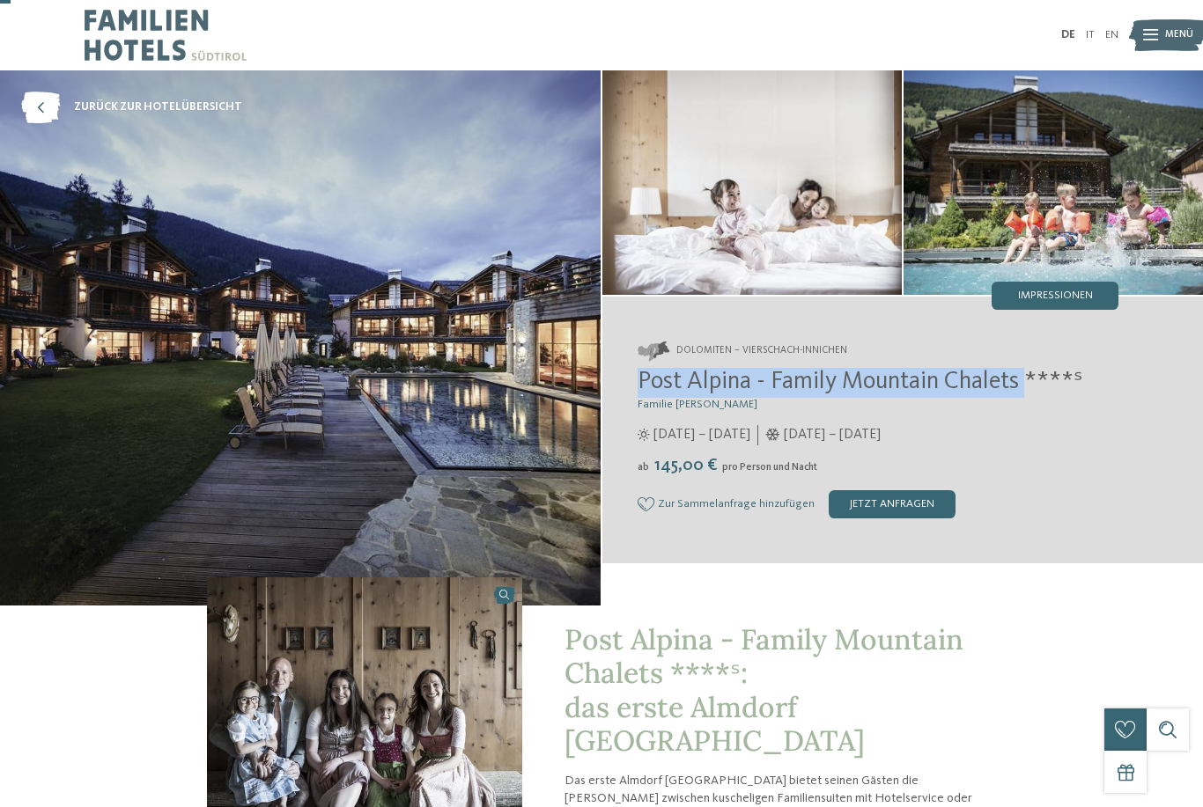
scroll to position [56, 0]
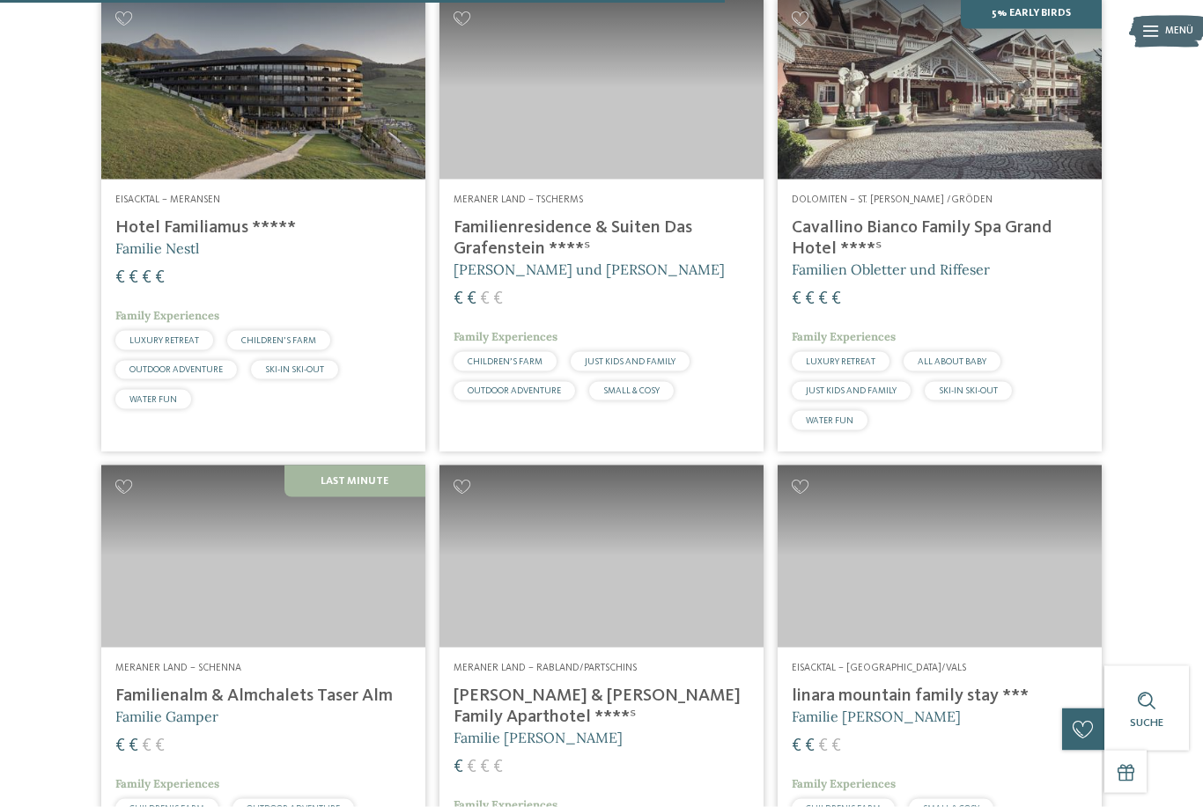
scroll to position [2621, 0]
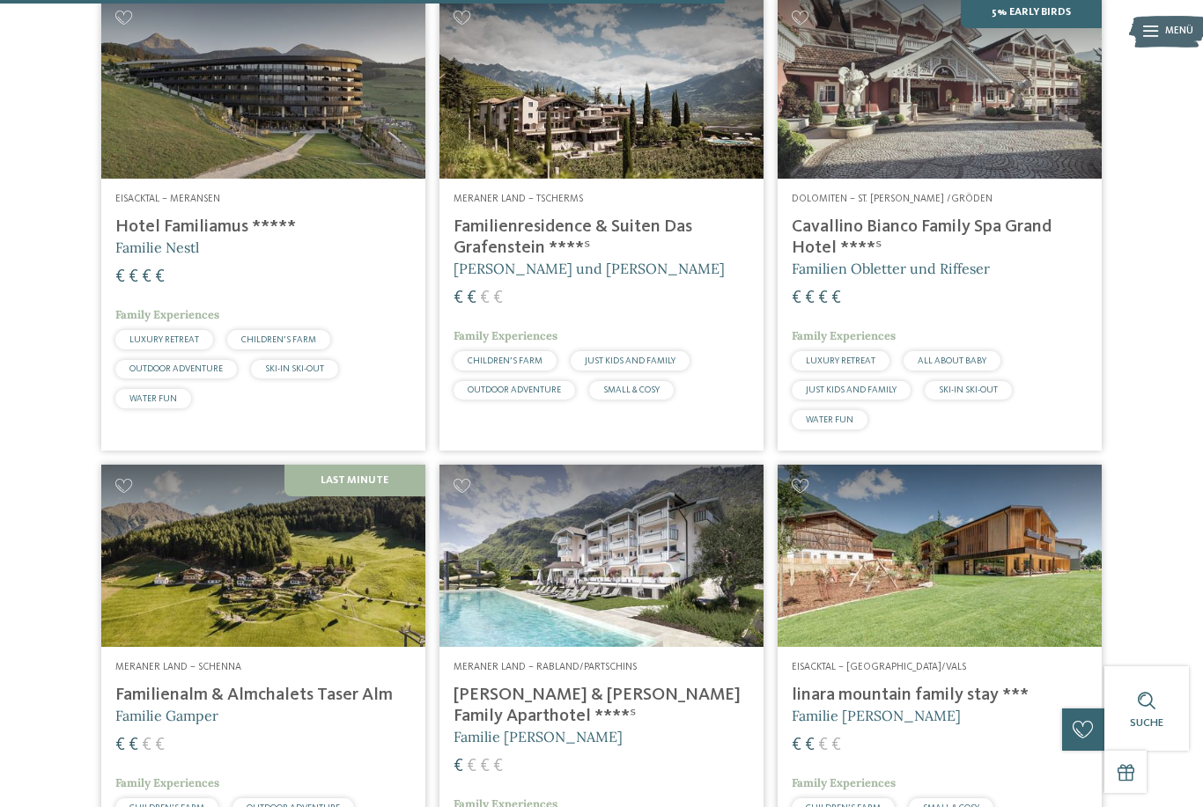
click at [1015, 144] on img at bounding box center [939, 87] width 324 height 182
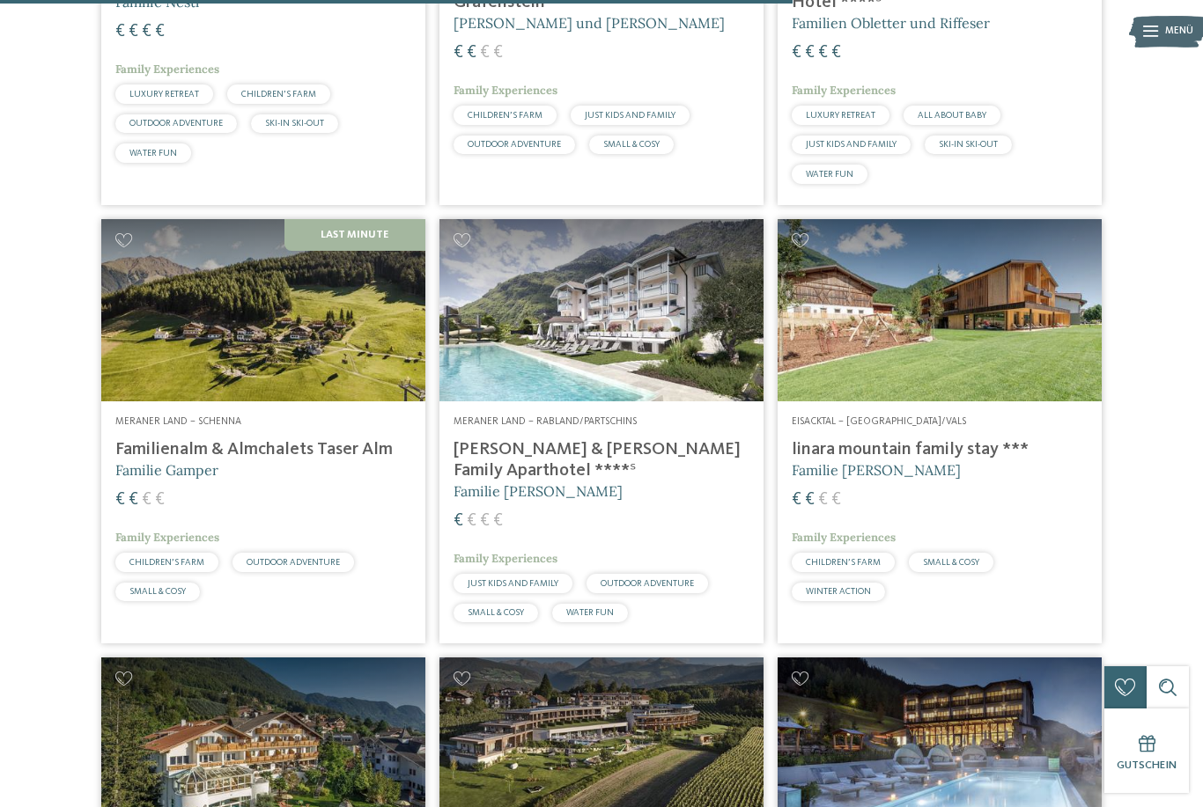
scroll to position [2868, 0]
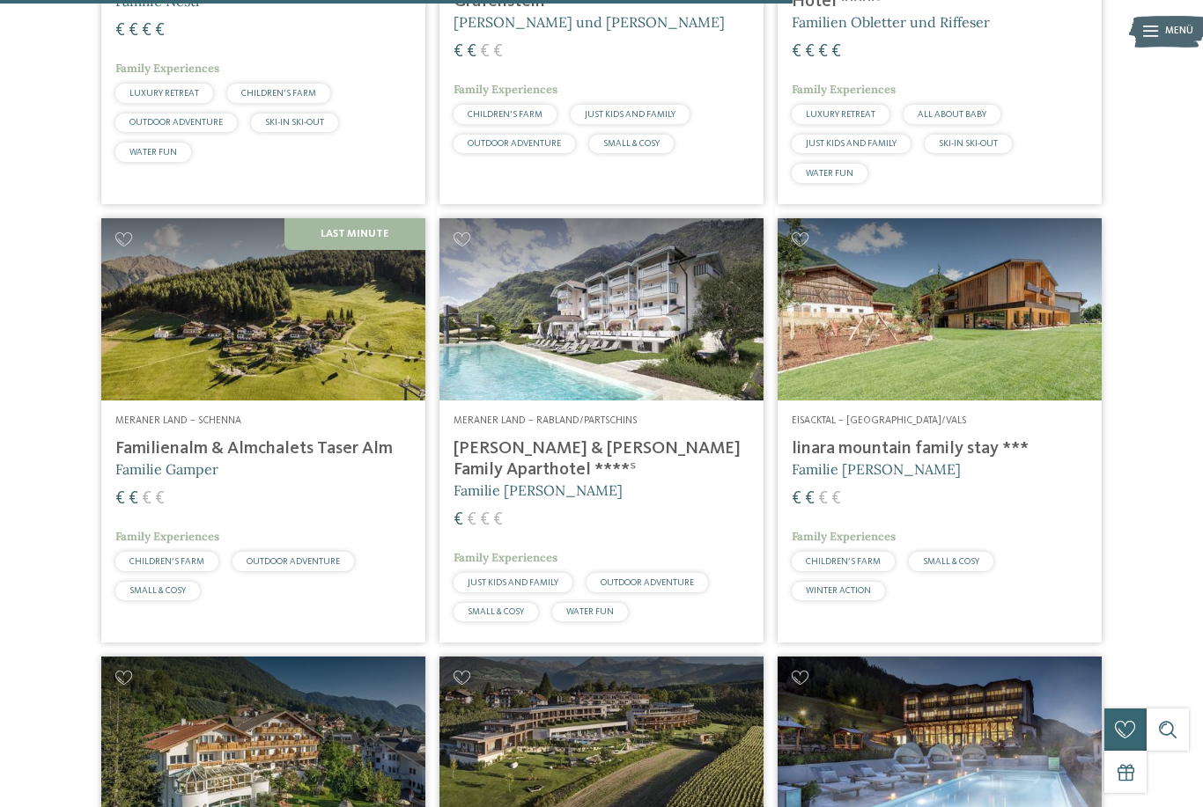
click at [134, 401] on img at bounding box center [263, 309] width 324 height 182
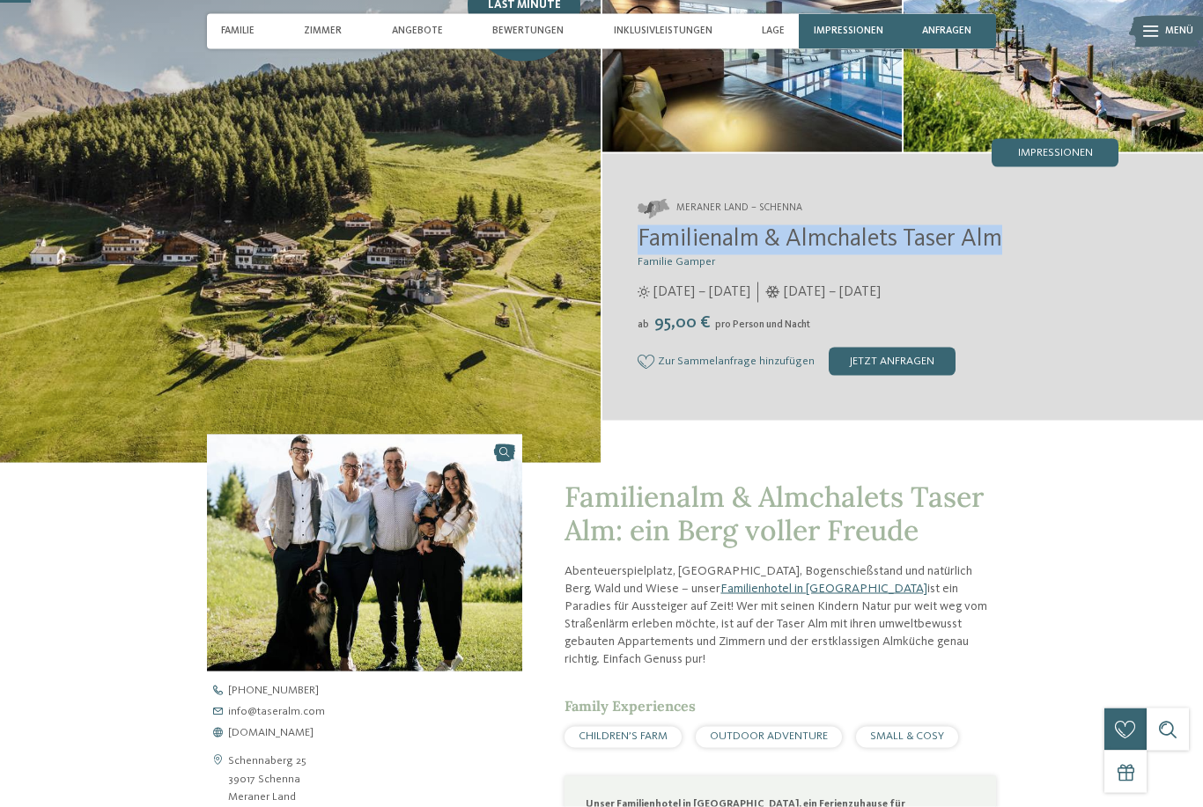
scroll to position [144, 0]
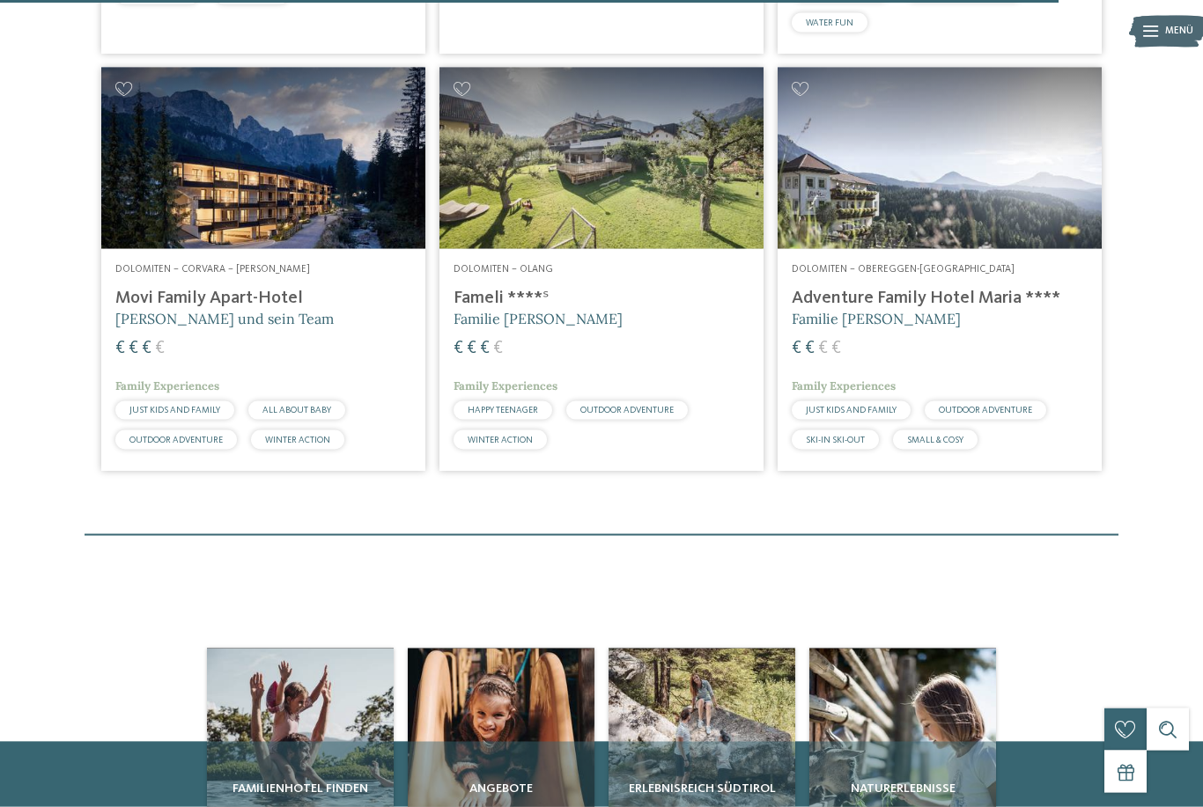
scroll to position [3906, 0]
